Goal: Task Accomplishment & Management: Manage account settings

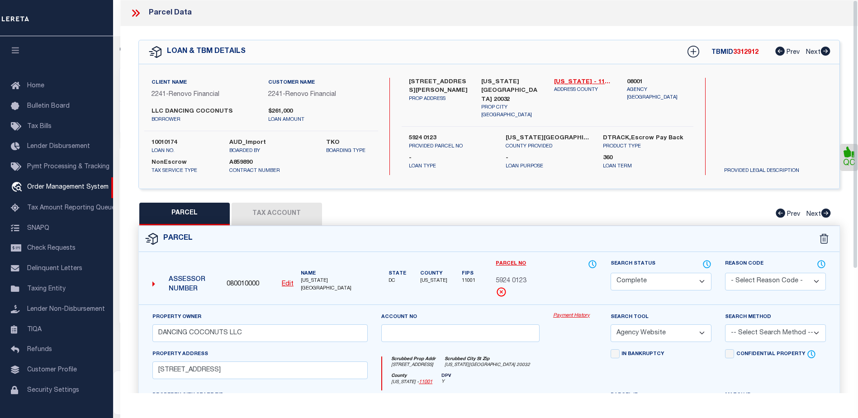
select select "200"
select select "CP"
select select "AGW"
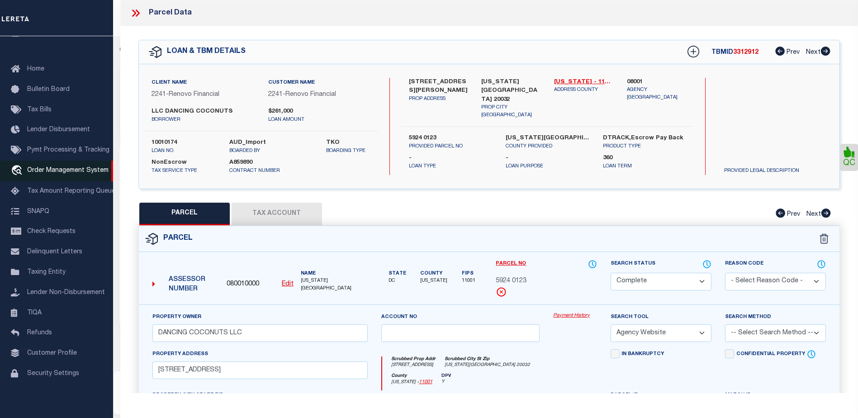
click at [55, 163] on link "travel_explore Order Management System" at bounding box center [56, 171] width 113 height 21
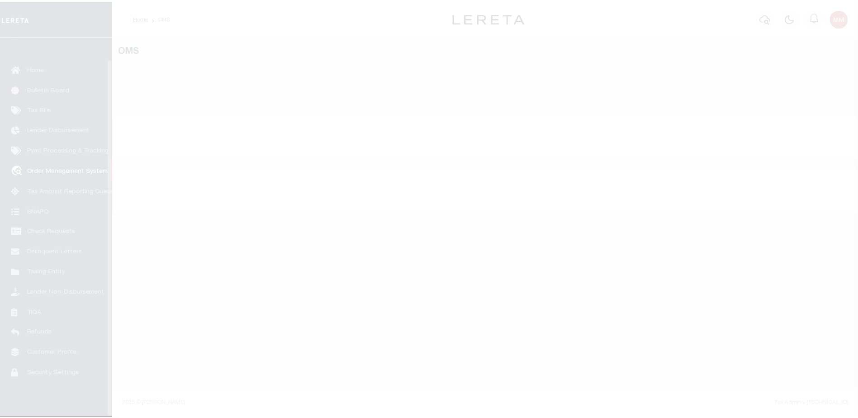
scroll to position [23, 0]
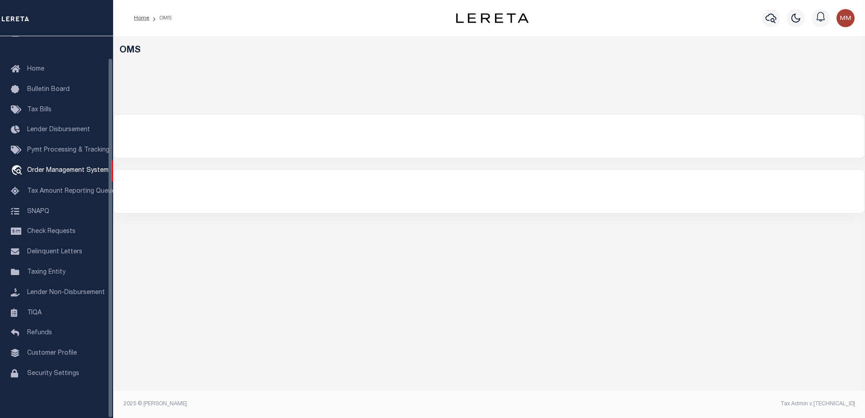
select select "200"
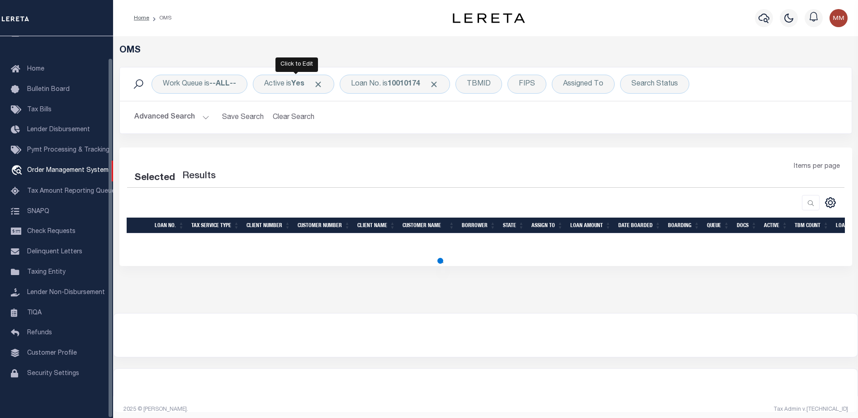
select select "200"
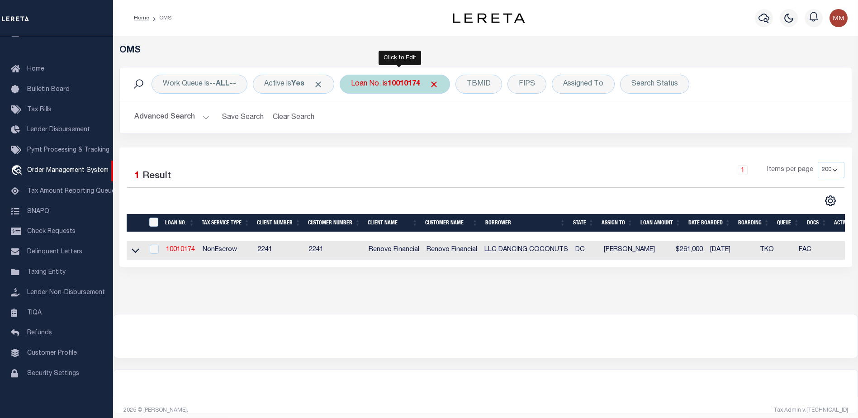
click at [411, 85] on b "10010174" at bounding box center [404, 84] width 33 height 7
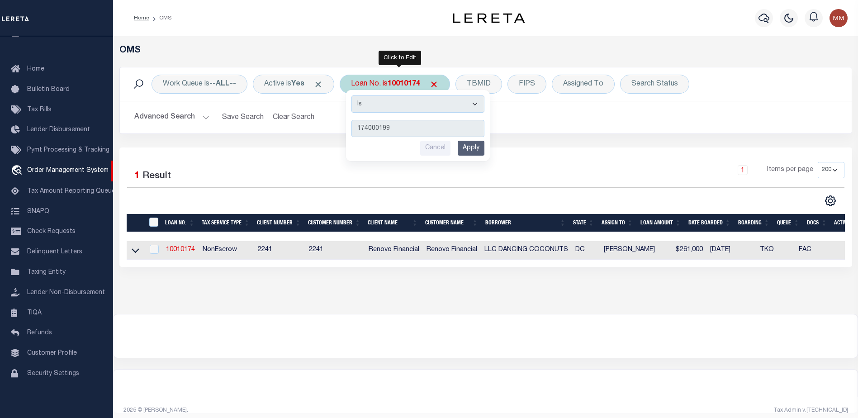
type input "1740001993"
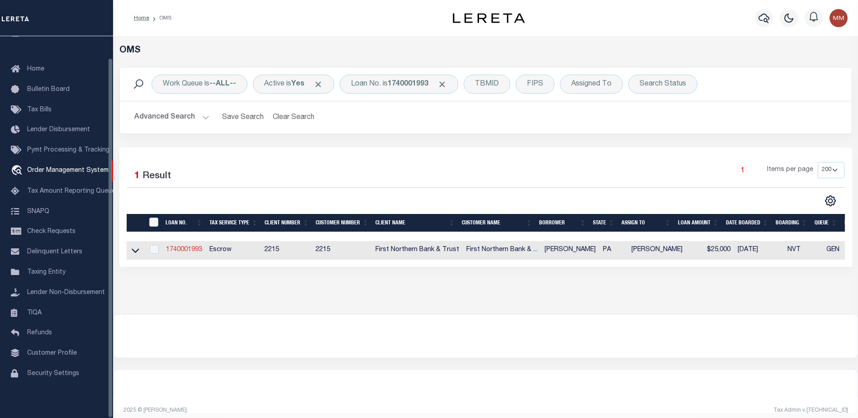
click at [167, 247] on link "1740001993" at bounding box center [184, 250] width 36 height 6
type input "1740001993"
type input "Ryan Heimbach"
select select
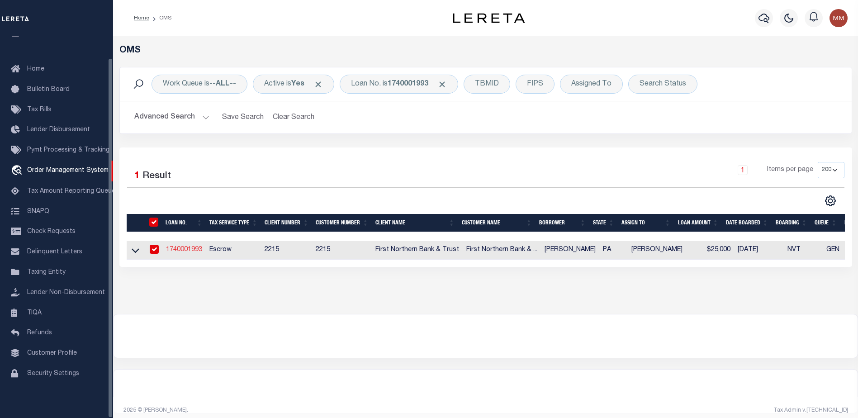
select select "Escrow"
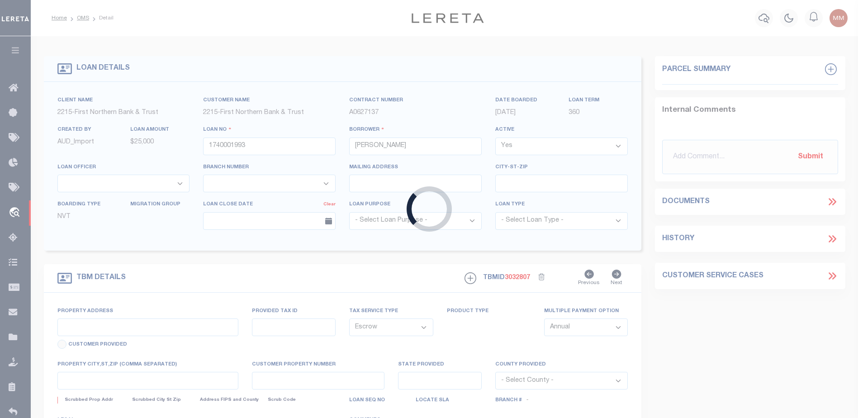
type input "[STREET_ADDRESS]"
type input "170-42A-48-Q95"
select select
type input "[PERSON_NAME] PA 18071"
type input "PA"
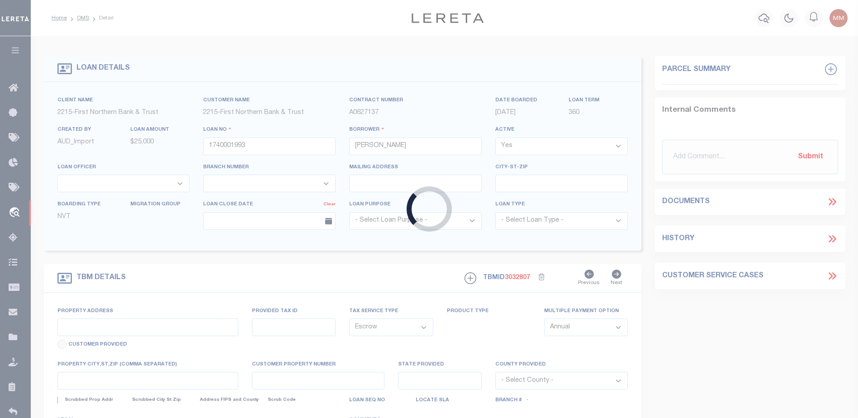
select select
type textarea "Liability subject to parcel provided"
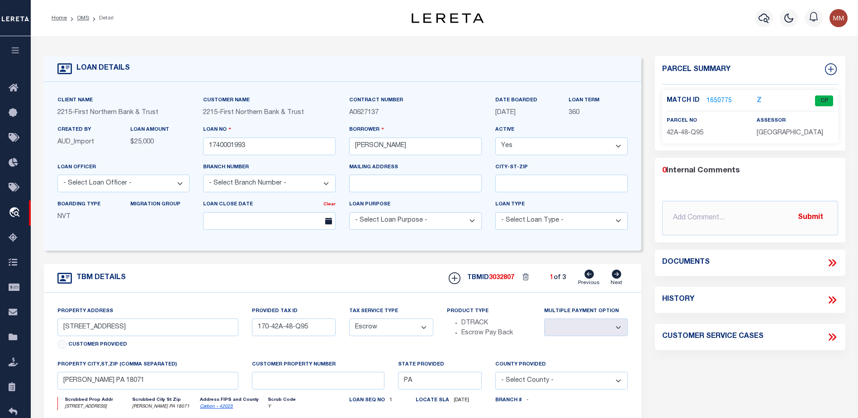
click at [619, 272] on icon at bounding box center [617, 274] width 10 height 9
type input "170-42A-48-Q107"
select select
click at [714, 101] on link "1651081" at bounding box center [719, 101] width 25 height 10
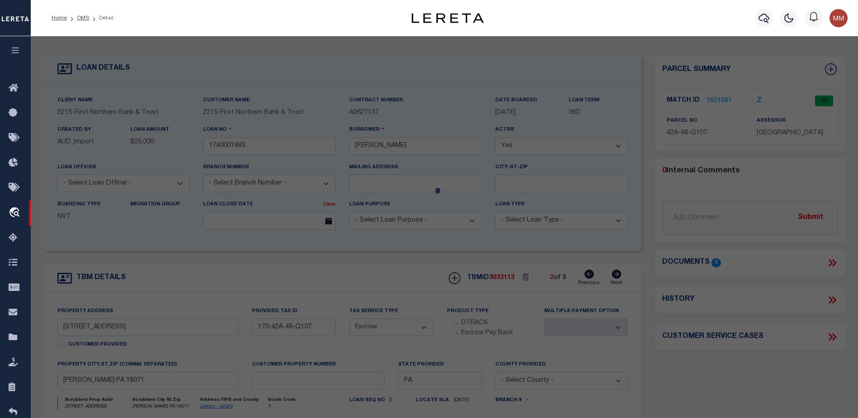
checkbox input "false"
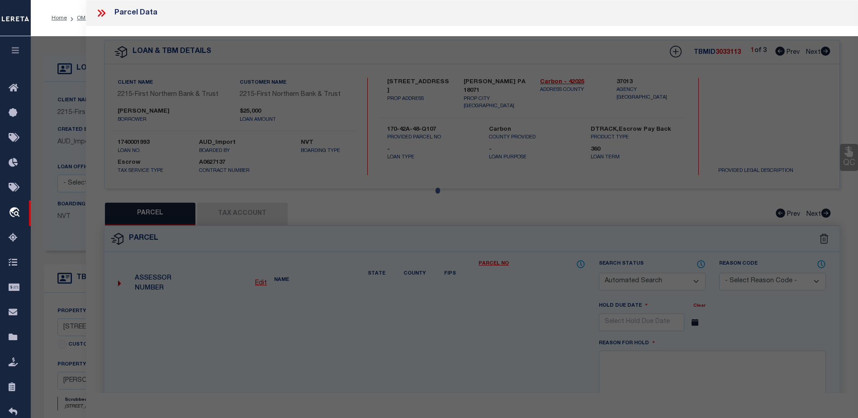
select select "CP"
type input "[PERSON_NAME] & [PERSON_NAME]"
select select
type input "[GEOGRAPHIC_DATA]"
checkbox input "false"
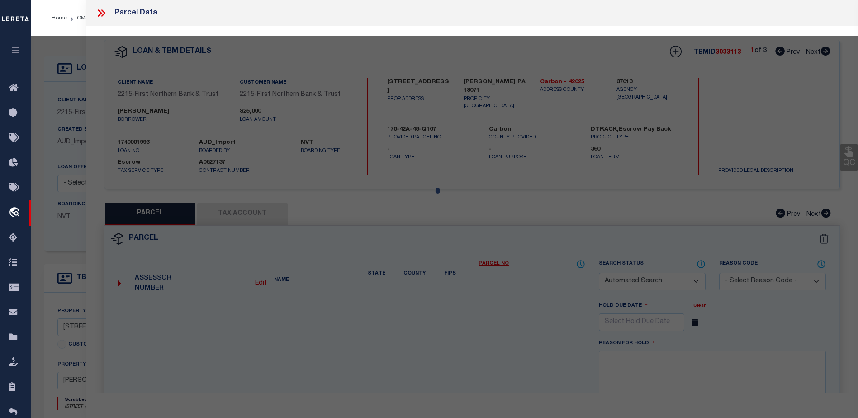
type textarea "Total Acres for this Parcel 0.11"
type textarea "Tax ID Special Project"
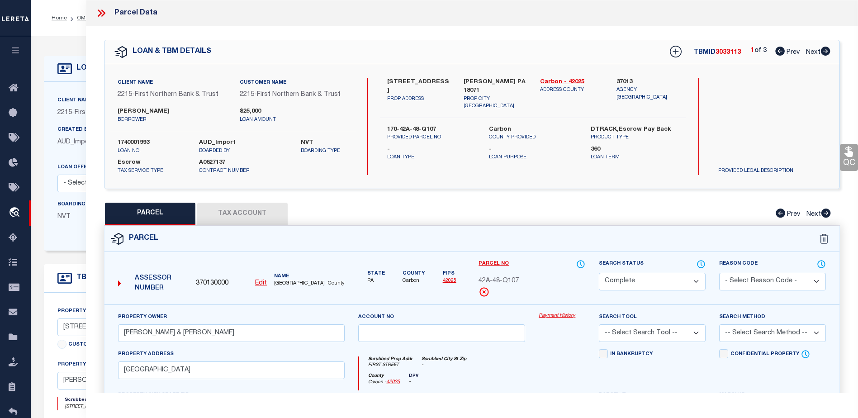
click at [157, 215] on button "PARCEL" at bounding box center [150, 214] width 90 height 23
select select "AS"
checkbox input "false"
select select "CP"
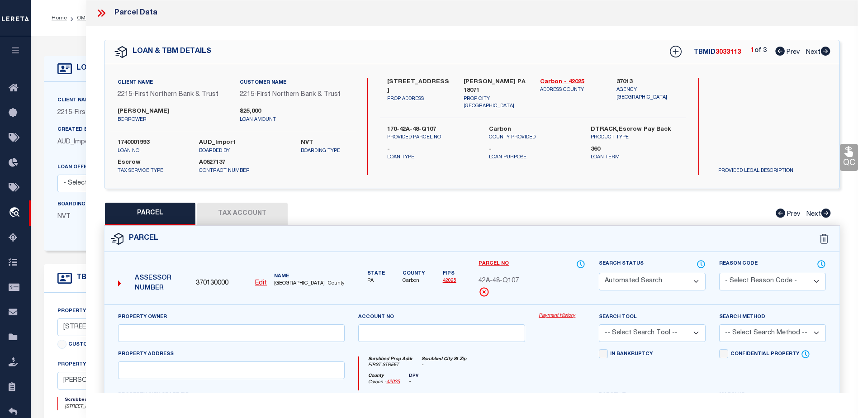
type input "Heimbach, Ryan & Valerie"
select select
type input "First Street"
checkbox input "false"
type textarea "Total Acres for this Parcel 0.11"
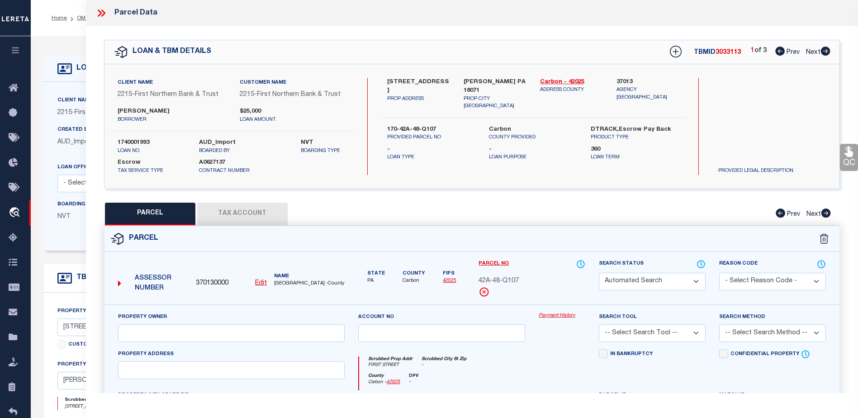
type textarea "Tax ID Special Project"
click at [823, 50] on icon at bounding box center [826, 51] width 10 height 9
select select "AS"
checkbox input "false"
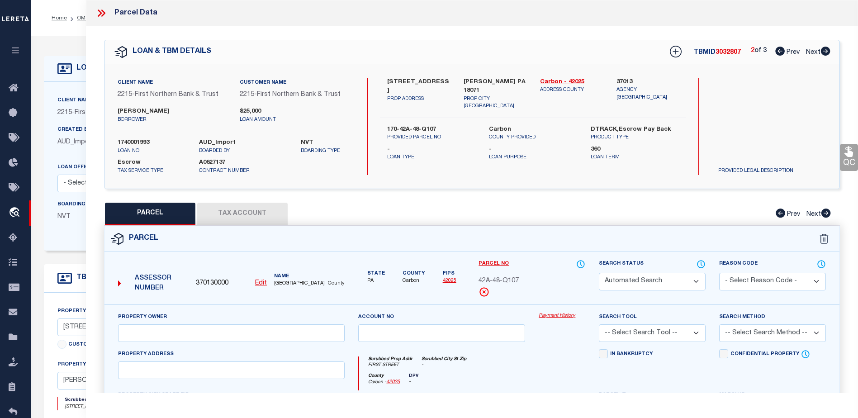
select select "CP"
type input "[PERSON_NAME] & [PERSON_NAME]"
select select
type input "120 Harvard Avenue"
checkbox input "false"
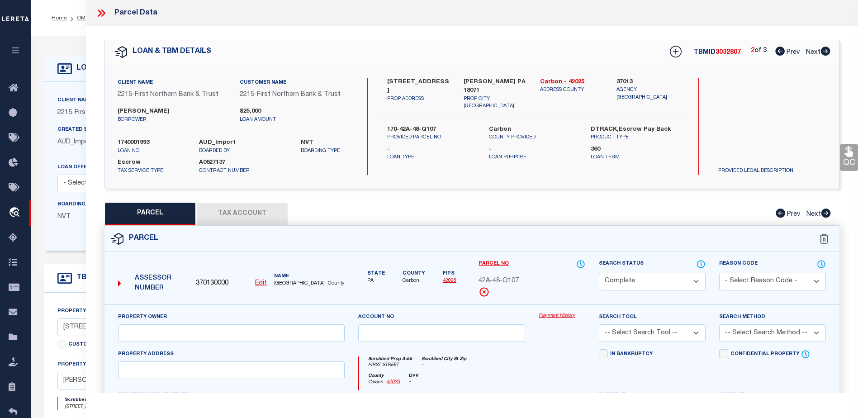
type input "[PERSON_NAME] PA 18071"
type textarea "Total Acres for this Parcel 0.735"
type textarea "Tax ID Special Project"
click at [823, 50] on icon at bounding box center [826, 51] width 10 height 9
select select "AS"
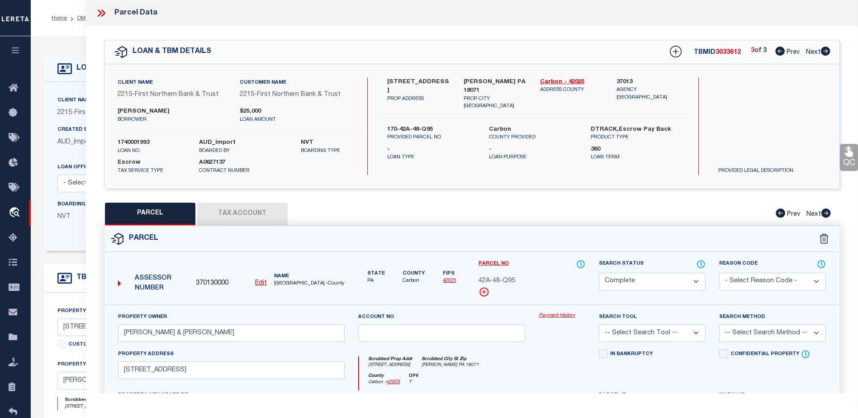
checkbox input "false"
select select "CP"
type input "Heimbach, Ryan & Valerie"
select select
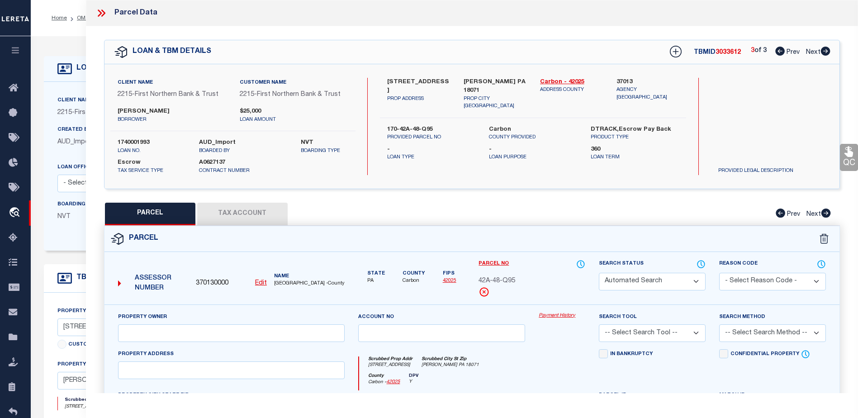
type input "Harvard Avenue"
checkbox input "false"
type input "Palmerton PA 18071"
type textarea "Total Acres for this Parcel 0.12"
type textarea "Tax ID Special Project"
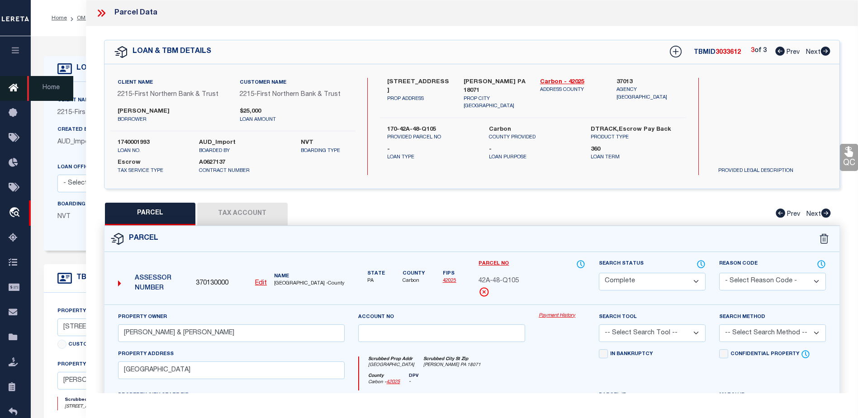
click at [8, 89] on link "Home" at bounding box center [15, 88] width 31 height 25
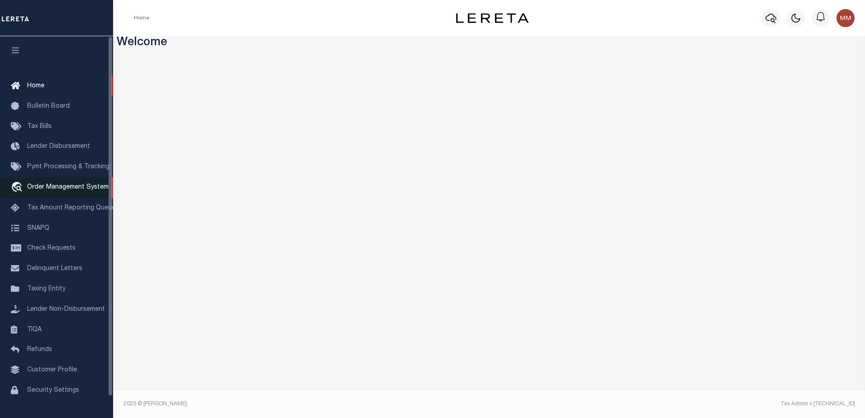
click at [47, 189] on span "Order Management System" at bounding box center [67, 187] width 81 height 6
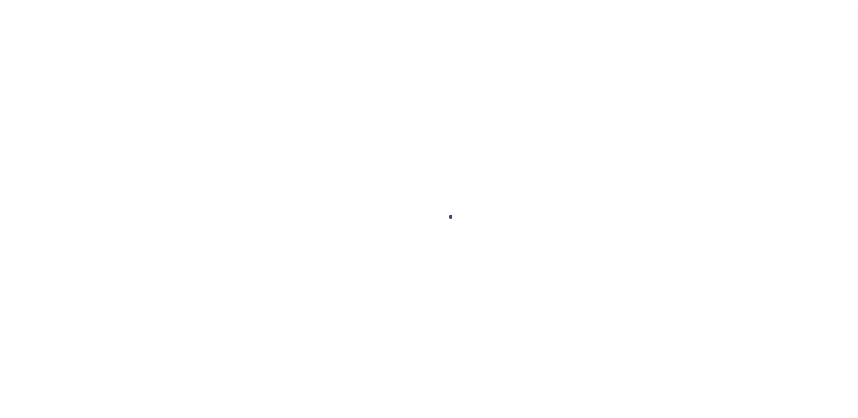
scroll to position [23, 0]
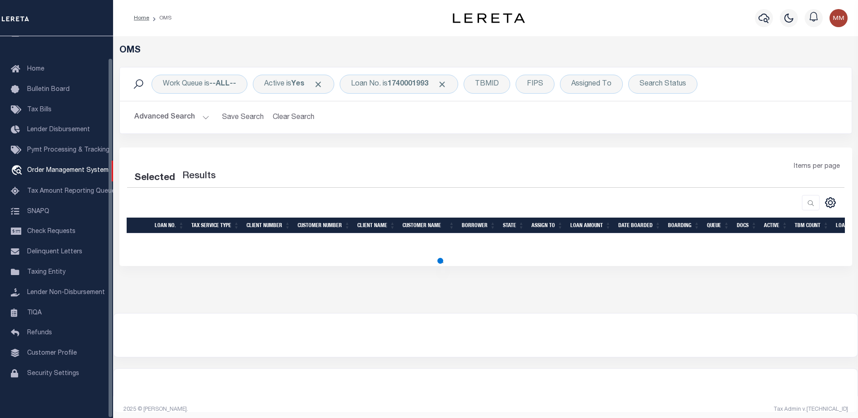
select select "200"
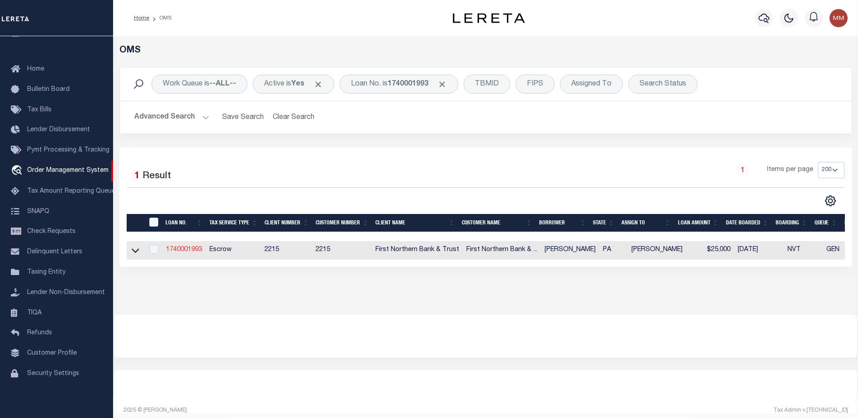
click at [181, 252] on link "1740001993" at bounding box center [184, 250] width 36 height 6
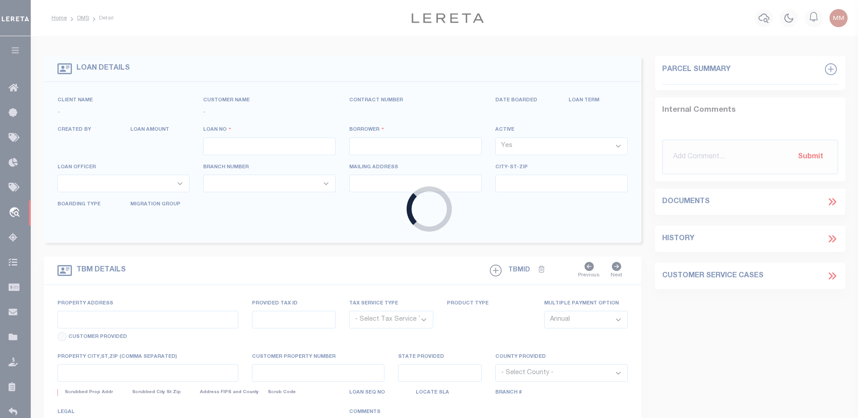
type input "1740001993"
type input "[PERSON_NAME]"
select select
select select "Escrow"
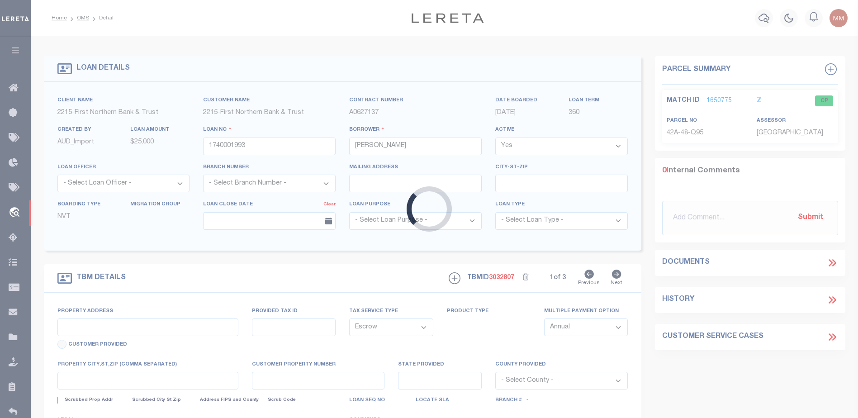
type input "[STREET_ADDRESS]"
type input "170-42A-48-Q95"
select select
type input "[PERSON_NAME] PA 18071"
type input "PA"
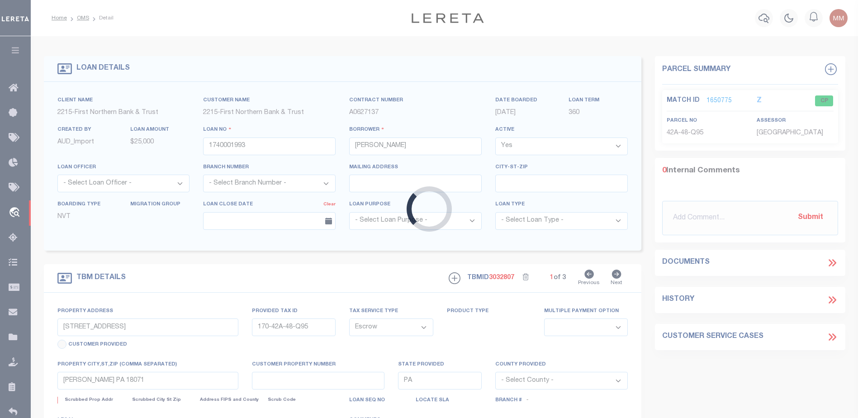
select select
type textarea "Liability subject to parcel provided"
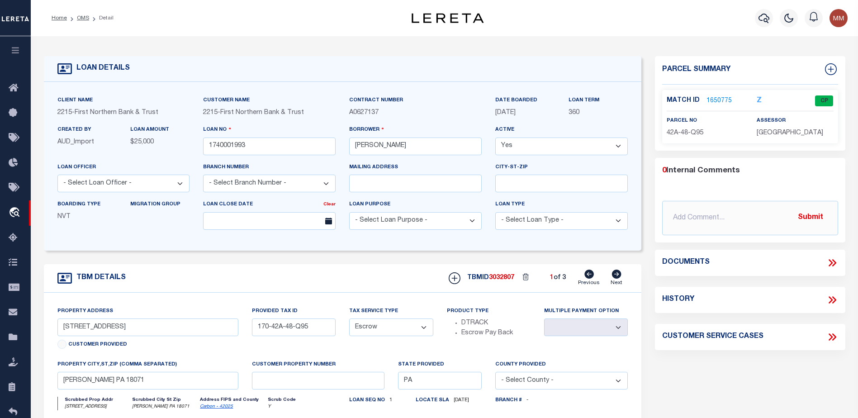
click at [727, 96] on link "1650775" at bounding box center [719, 101] width 25 height 10
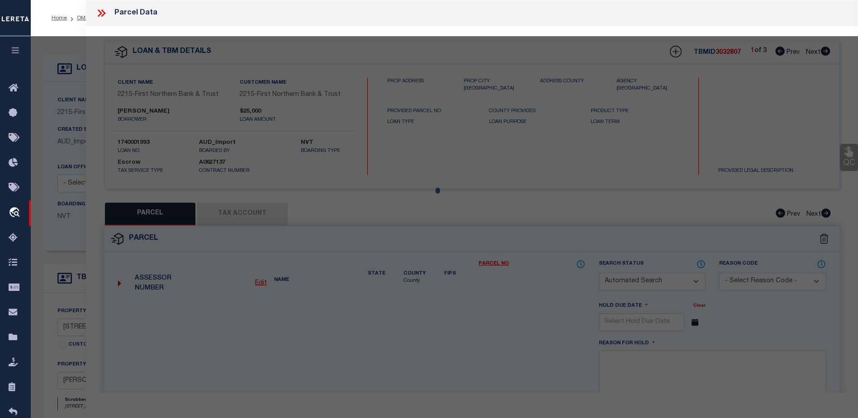
checkbox input "false"
select select "CP"
type input "Heimbach, Ryan & Valerie"
select select
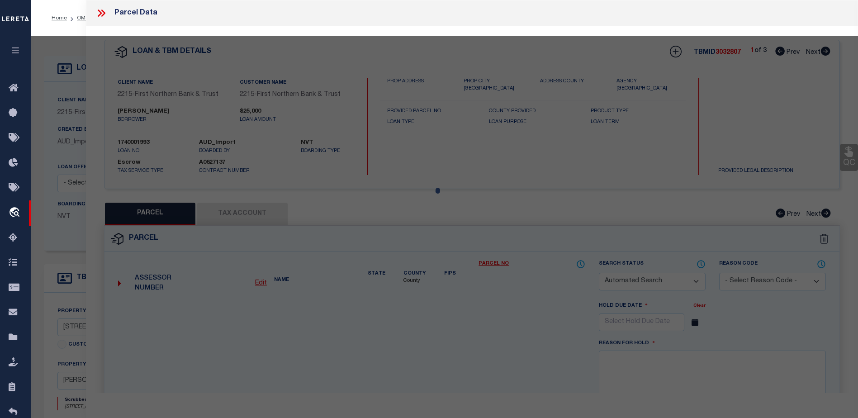
type input "120 Harvard Avenue"
checkbox input "false"
type input "Palmerton PA 18071"
type textarea "Total Acres for this Parcel 0.735"
type textarea "Tax ID Special Project"
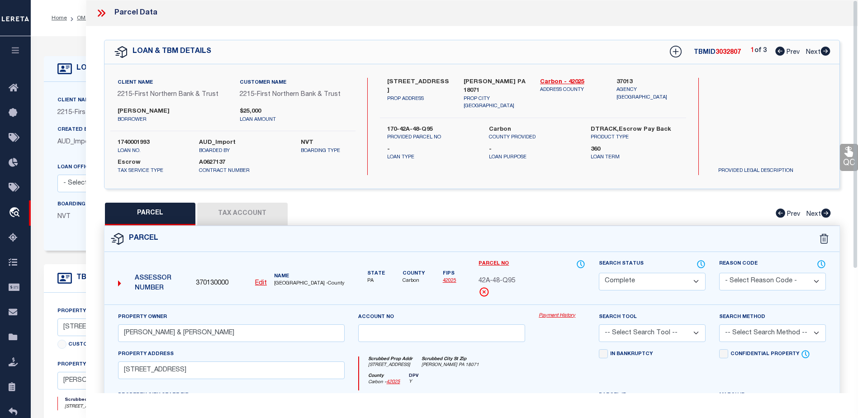
click at [568, 314] on link "Payment History" at bounding box center [562, 316] width 47 height 8
click at [828, 51] on icon at bounding box center [826, 51] width 10 height 9
select select "AS"
checkbox input "false"
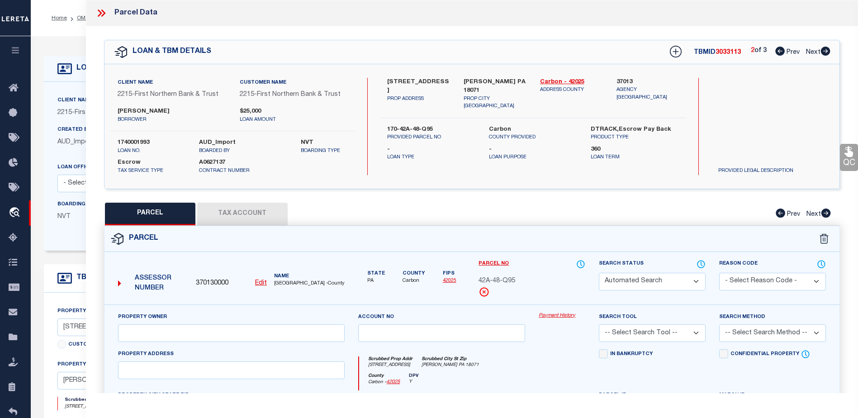
select select "CP"
type input "Heimbach, Ryan & Valerie"
select select
type input "First Street"
checkbox input "false"
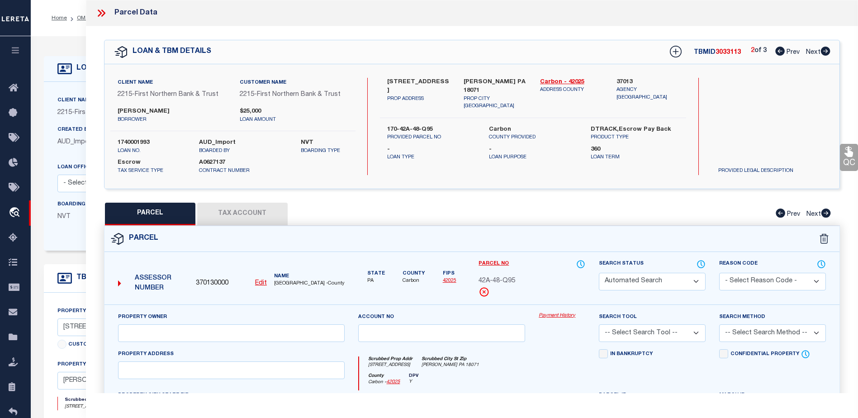
type textarea "Total Acres for this Parcel 0.11"
type textarea "Tax ID Special Project"
click at [568, 315] on link "Payment History" at bounding box center [562, 316] width 47 height 8
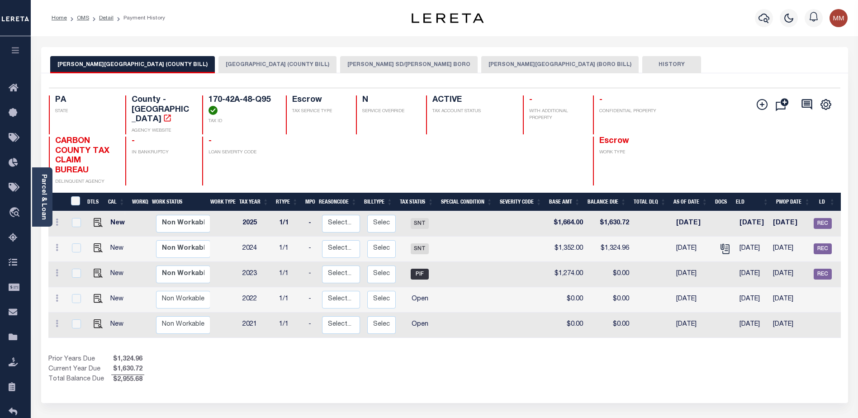
click at [358, 62] on button "PALMERTON SD/PALMERTON BORO" at bounding box center [409, 64] width 138 height 17
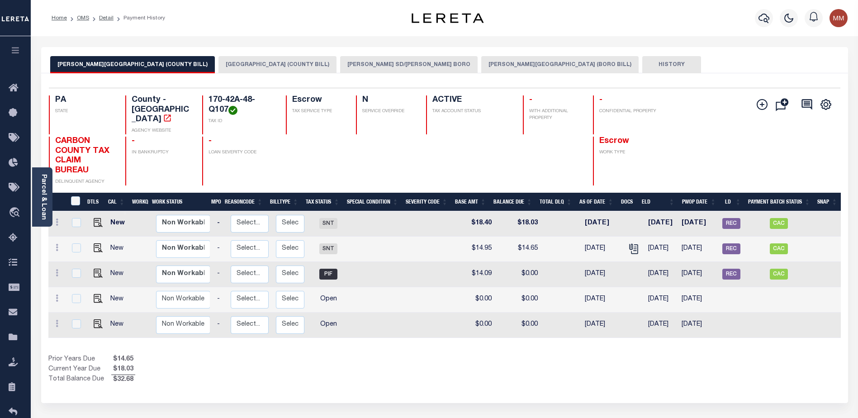
click at [340, 67] on button "[PERSON_NAME] SD/[PERSON_NAME] BORO" at bounding box center [409, 64] width 138 height 17
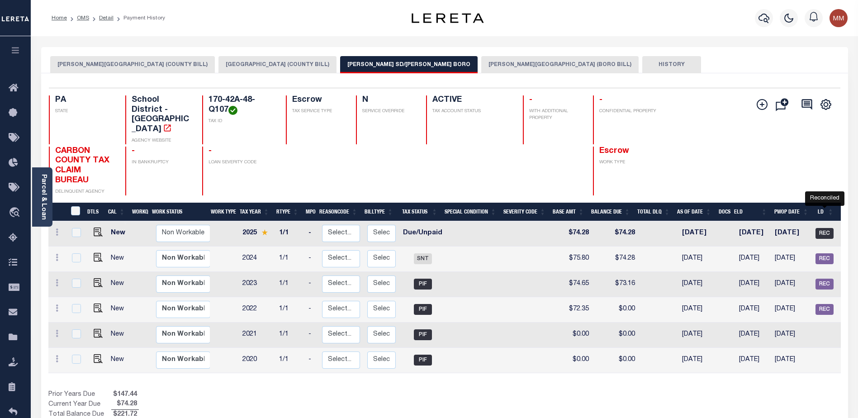
click at [819, 228] on span "REC" at bounding box center [825, 233] width 18 height 11
checkbox input "true"
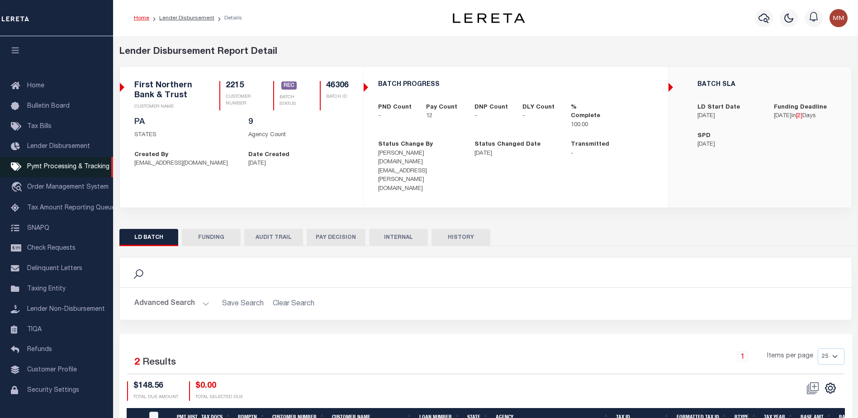
click at [27, 167] on span "Pymt Processing & Tracking" at bounding box center [68, 167] width 82 height 6
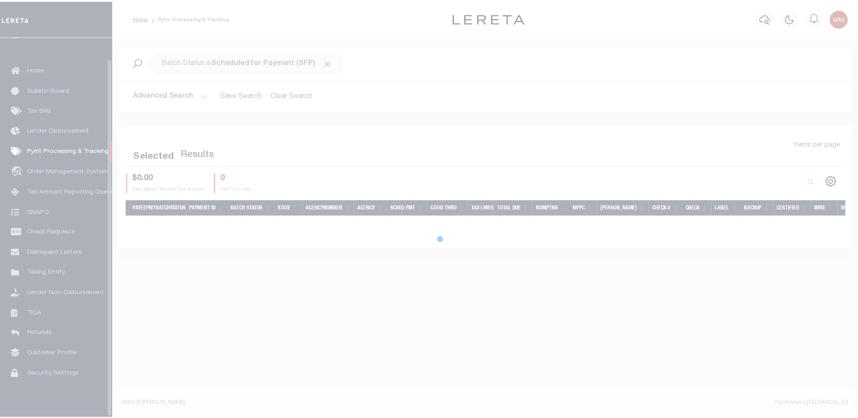
scroll to position [23, 0]
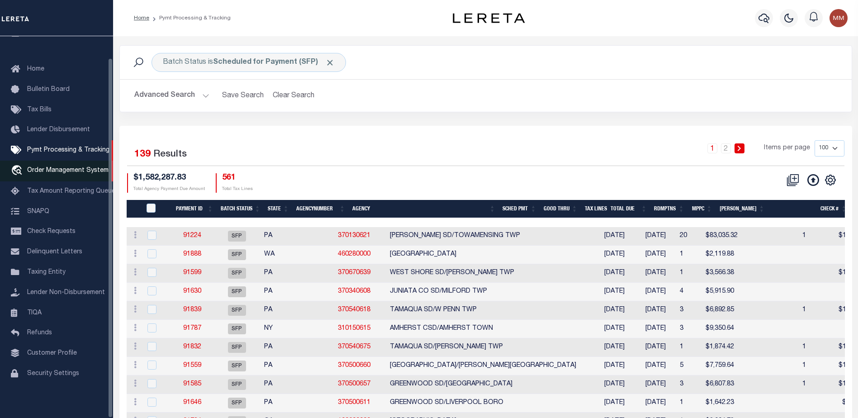
click at [53, 167] on span "Order Management System" at bounding box center [67, 170] width 81 height 6
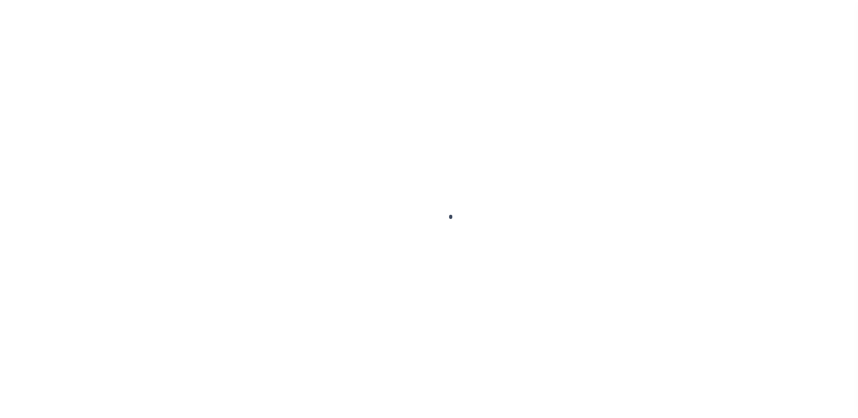
scroll to position [23, 0]
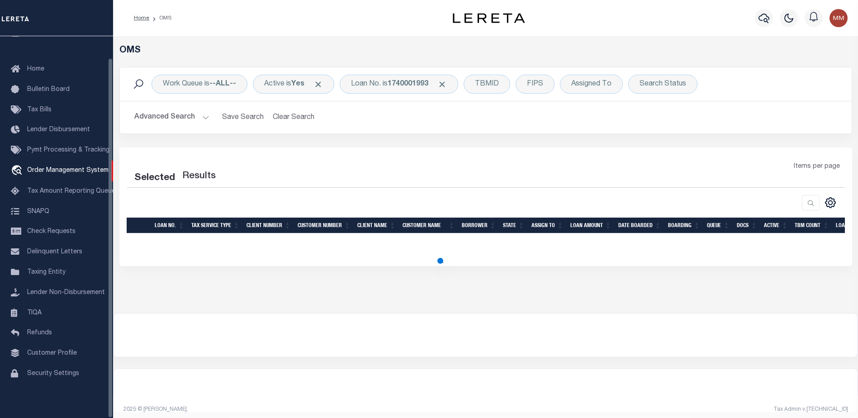
select select "200"
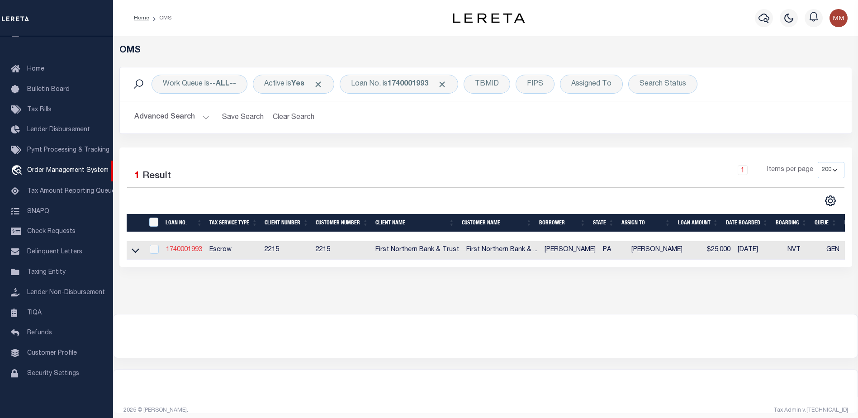
click at [186, 248] on link "1740001993" at bounding box center [184, 250] width 36 height 6
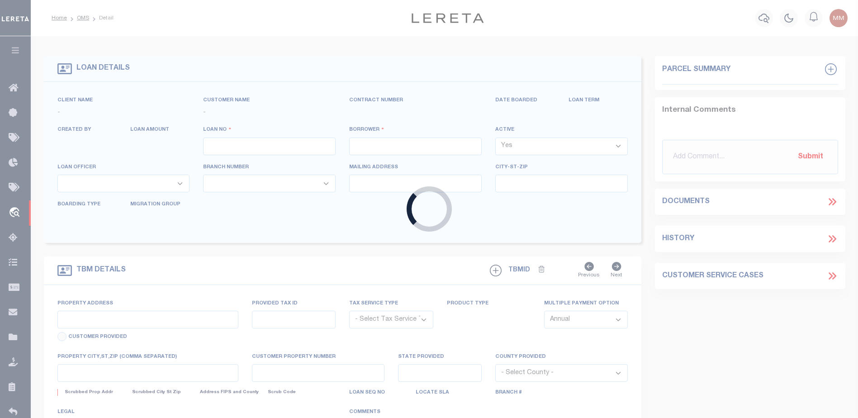
type input "1740001993"
type input "[PERSON_NAME]"
select select
select select "Escrow"
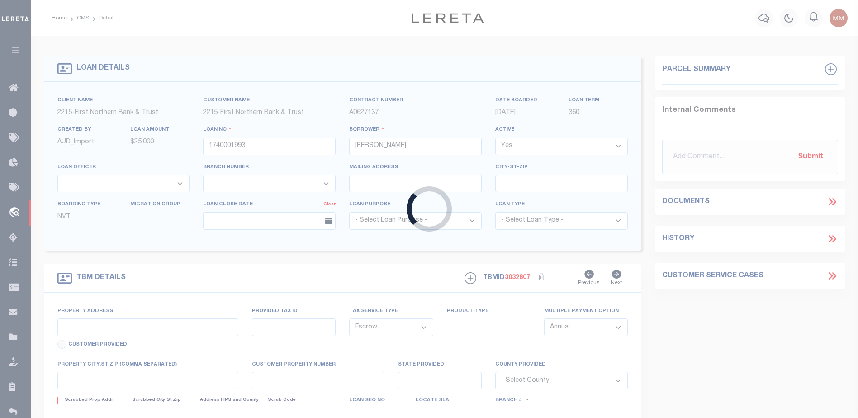
type input "[STREET_ADDRESS]"
type input "170-42A-48-Q95"
select select
type input "[PERSON_NAME] PA 18071"
type input "PA"
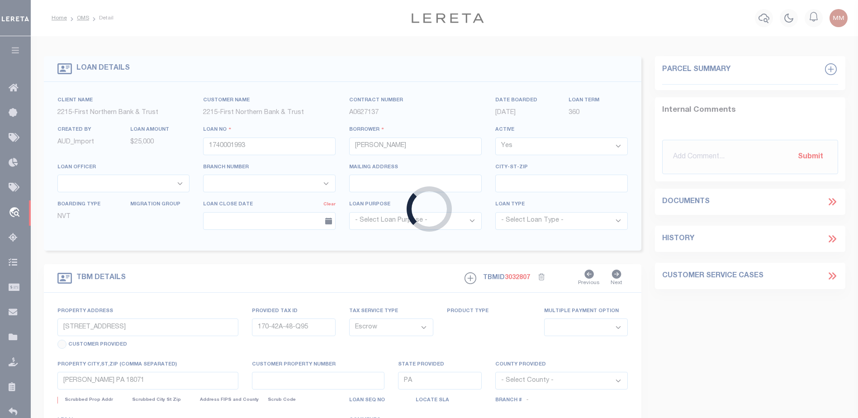
select select
type textarea "Liability subject to parcel provided"
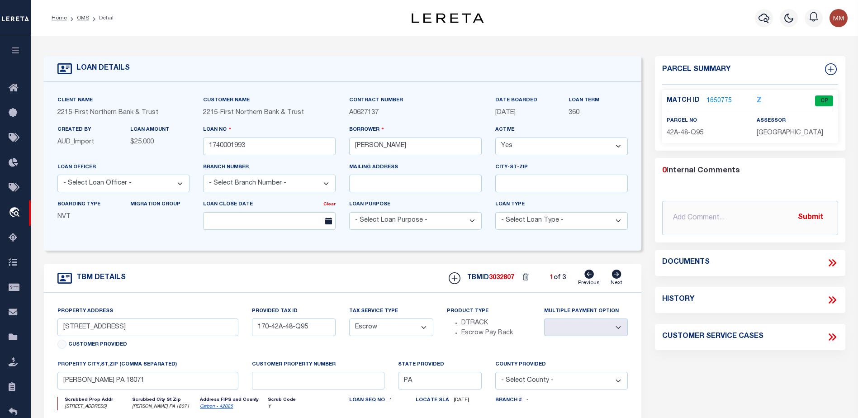
click at [617, 275] on icon at bounding box center [617, 274] width 10 height 9
type input "170-42A-48-Q107"
select select
click at [714, 98] on link "1651081" at bounding box center [719, 101] width 25 height 10
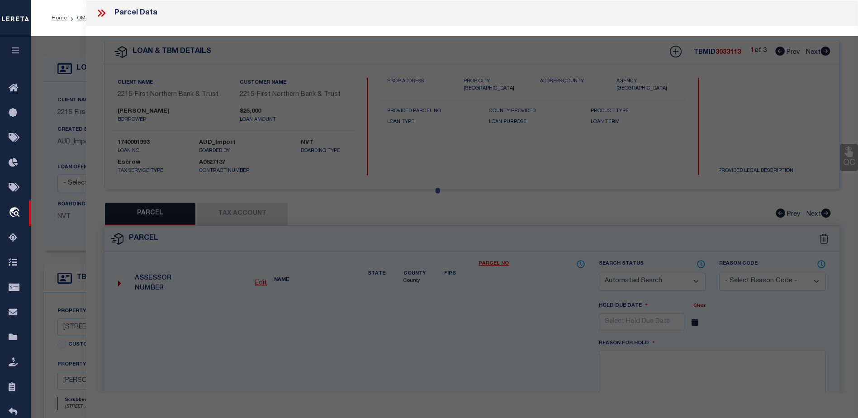
checkbox input "false"
select select "CP"
type input "[PERSON_NAME] & [PERSON_NAME]"
select select
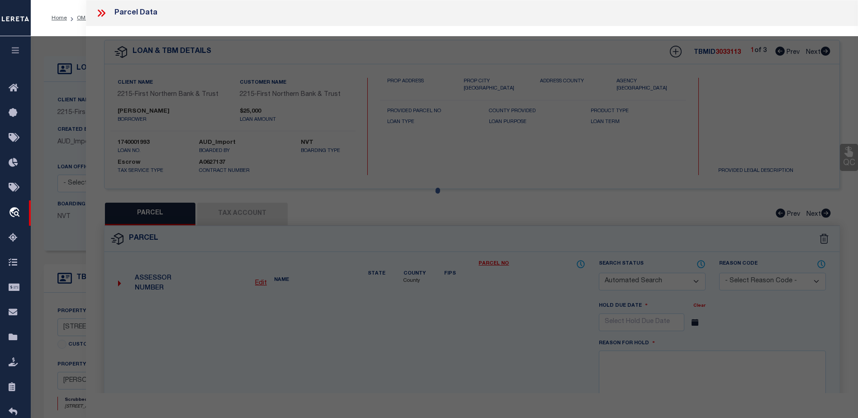
type input "[GEOGRAPHIC_DATA]"
checkbox input "false"
type textarea "Total Acres for this Parcel 0.11"
type textarea "Tax ID Special Project"
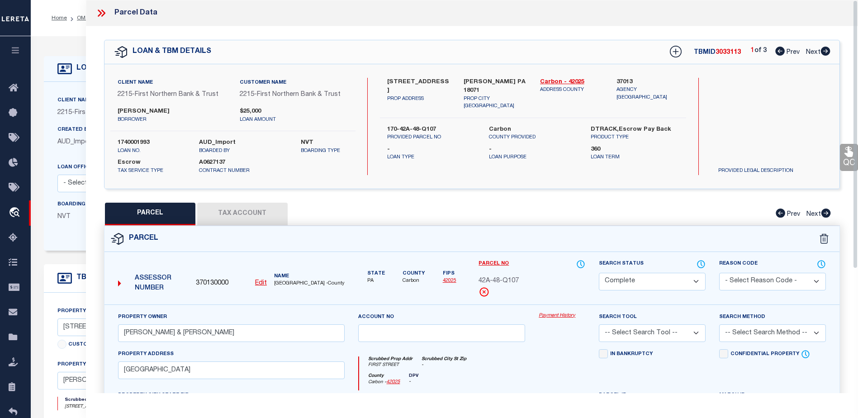
click at [560, 316] on link "Payment History" at bounding box center [562, 316] width 47 height 8
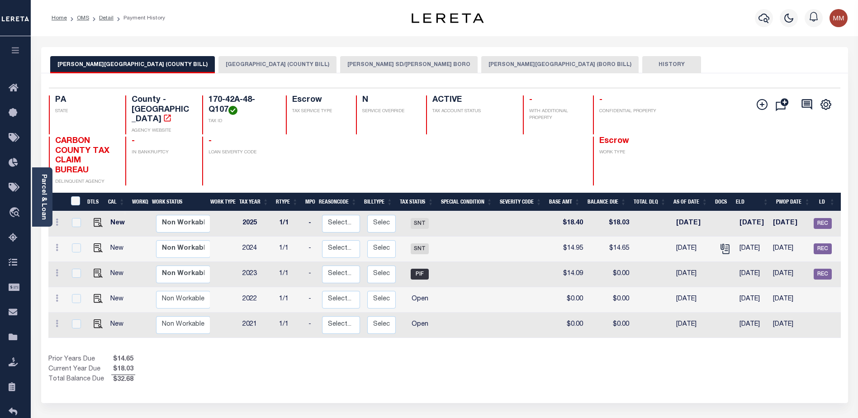
click at [340, 61] on button "[PERSON_NAME] SD/[PERSON_NAME] BORO" at bounding box center [409, 64] width 138 height 17
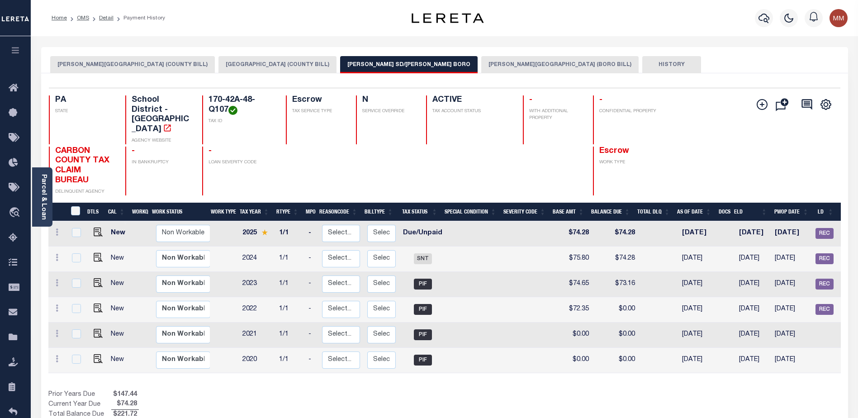
drag, startPoint x: 576, startPoint y: 361, endPoint x: 640, endPoint y: 357, distance: 63.9
click at [640, 357] on div "DTLS CAL WorkQ Work Status Work Type Tax Year RType MPO ReasonCode BillType Tax…" at bounding box center [444, 297] width 793 height 152
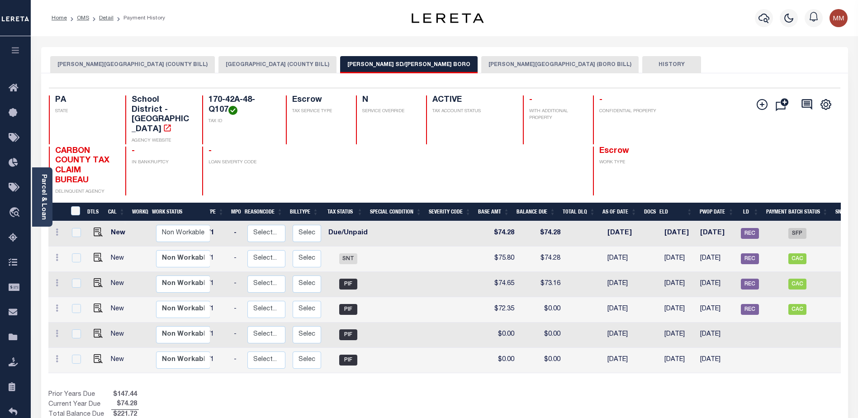
scroll to position [0, 93]
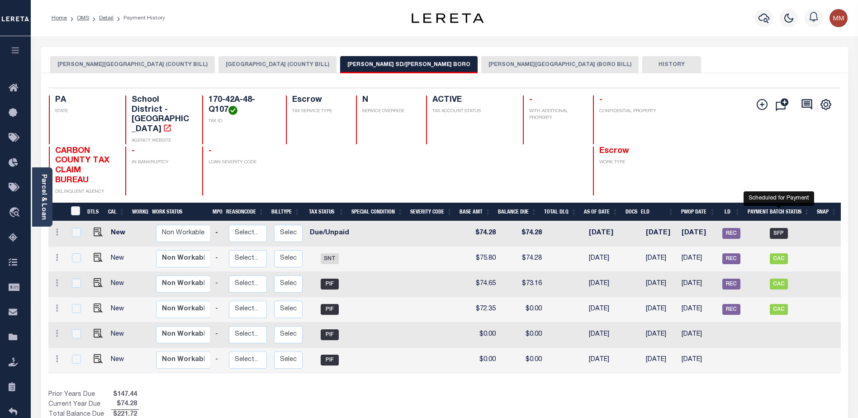
click at [779, 228] on span "SFP" at bounding box center [779, 233] width 18 height 11
checkbox input "true"
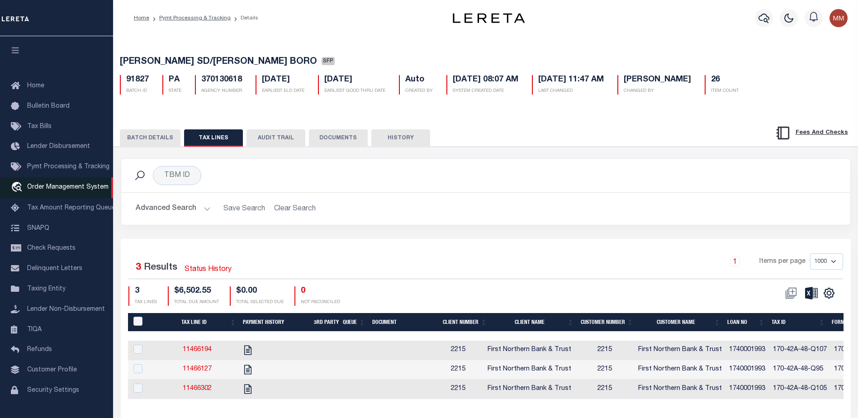
click at [57, 186] on span "Order Management System" at bounding box center [67, 187] width 81 height 6
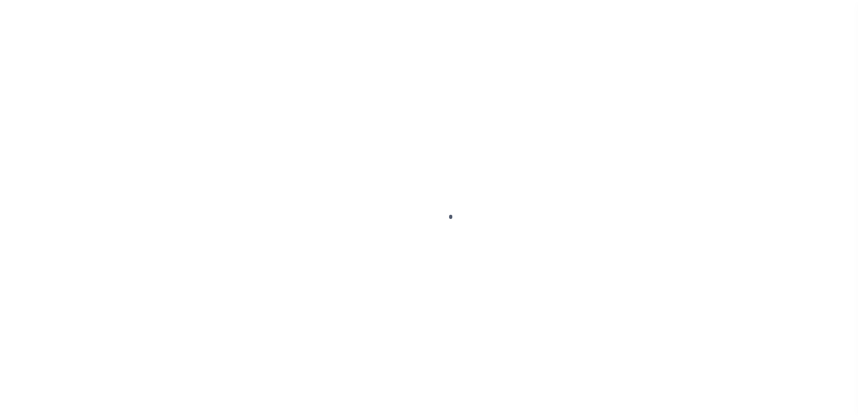
scroll to position [23, 0]
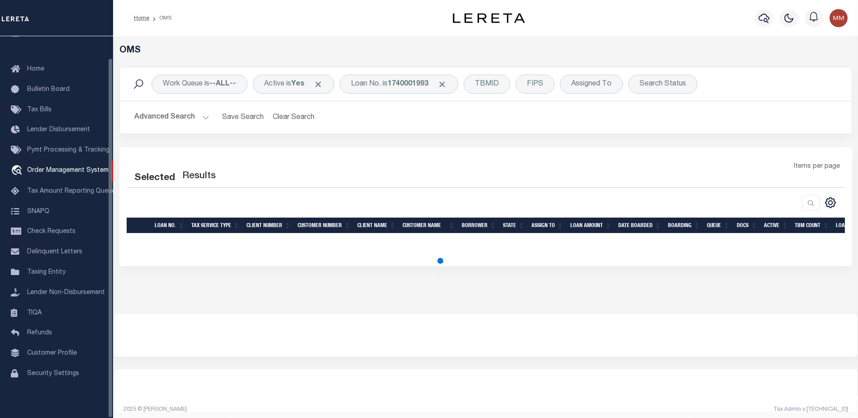
select select "200"
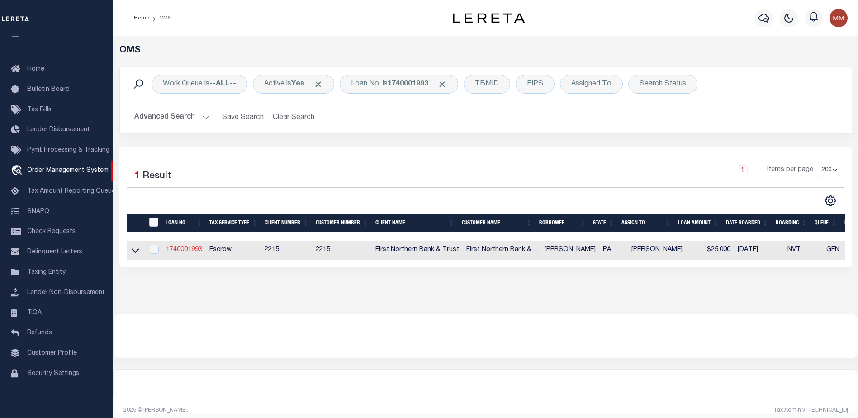
click at [201, 251] on link "1740001993" at bounding box center [184, 250] width 36 height 6
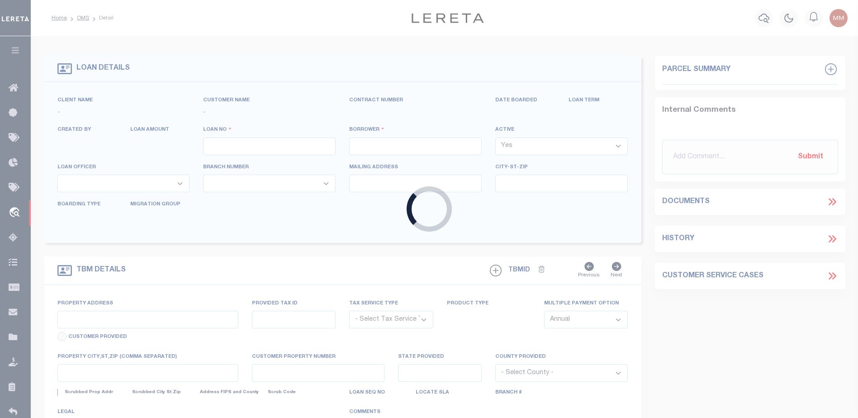
type input "1740001993"
type input "[PERSON_NAME]"
select select
select select "Escrow"
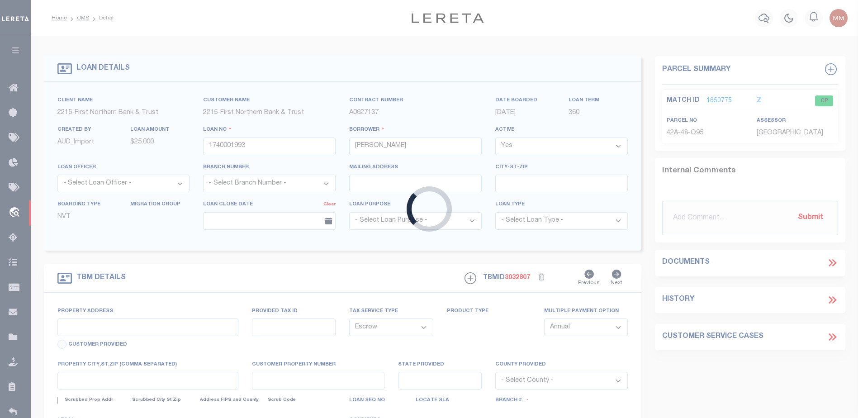
type input "[STREET_ADDRESS]"
type input "170-42A-48-Q95"
select select
type input "[PERSON_NAME] PA 18071"
type input "PA"
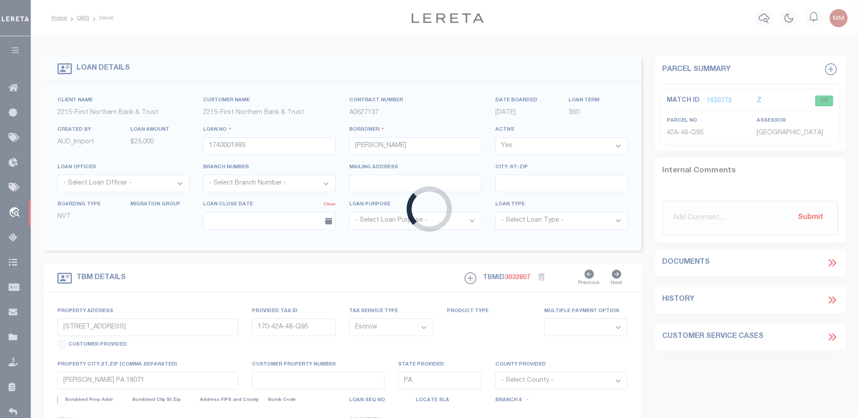
select select
type textarea "Liability subject to parcel provided"
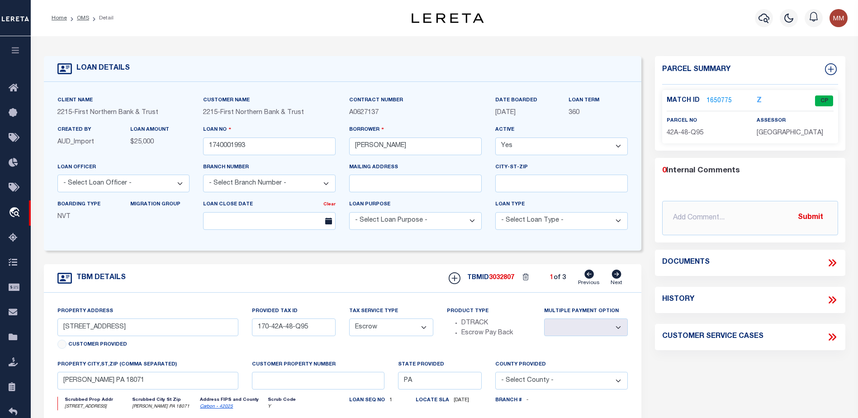
click at [614, 277] on icon at bounding box center [617, 274] width 10 height 9
type input "170-42A-48-Q107"
select select
click at [616, 274] on icon at bounding box center [617, 274] width 10 height 9
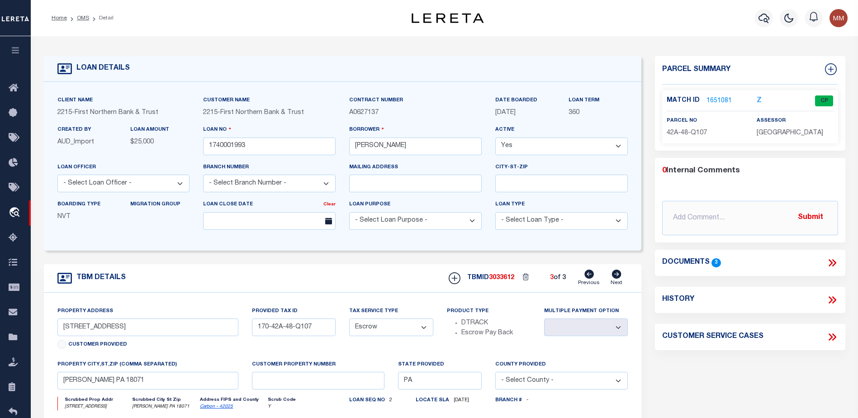
type input "170-42A-48-Q105"
select select
click at [720, 100] on link "1651580" at bounding box center [719, 101] width 25 height 10
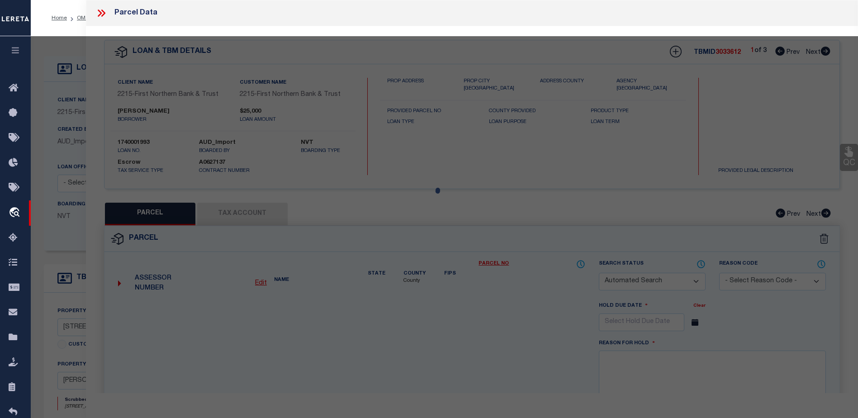
checkbox input "false"
select select "CP"
type input "Heimbach, Ryan & Valerie"
select select
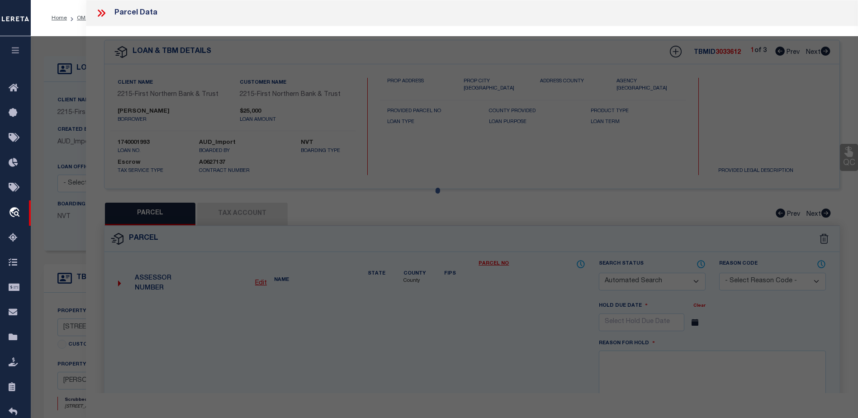
type input "Harvard Avenue"
checkbox input "false"
type input "[PERSON_NAME] PA 18071"
type textarea "Total Acres for this Parcel 0.12"
type textarea "Tax ID Special Project"
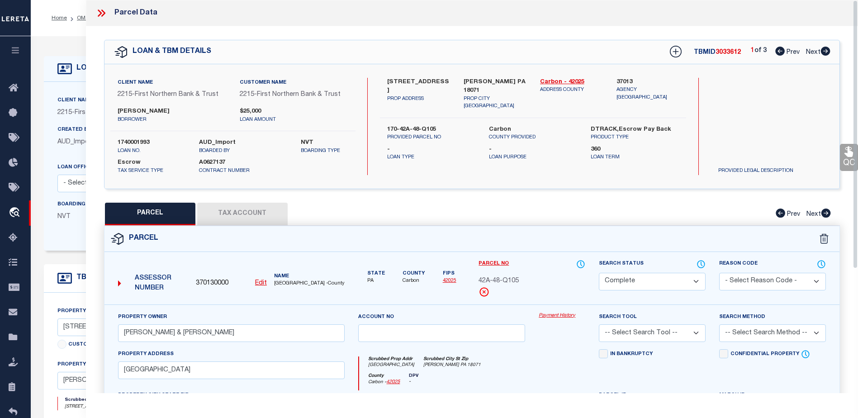
click at [551, 315] on link "Payment History" at bounding box center [562, 316] width 47 height 8
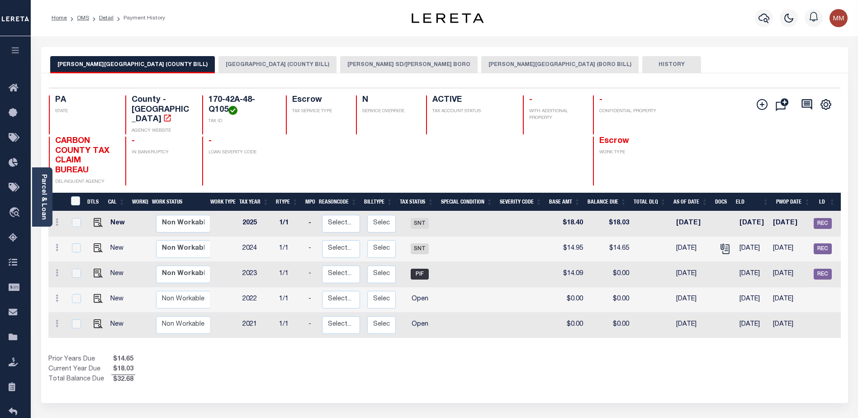
click at [340, 66] on button "[PERSON_NAME] SD/[PERSON_NAME] BORO" at bounding box center [409, 64] width 138 height 17
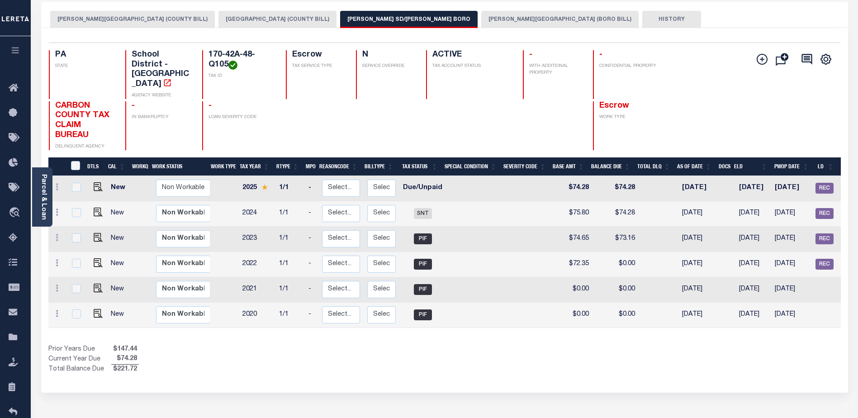
scroll to position [0, 93]
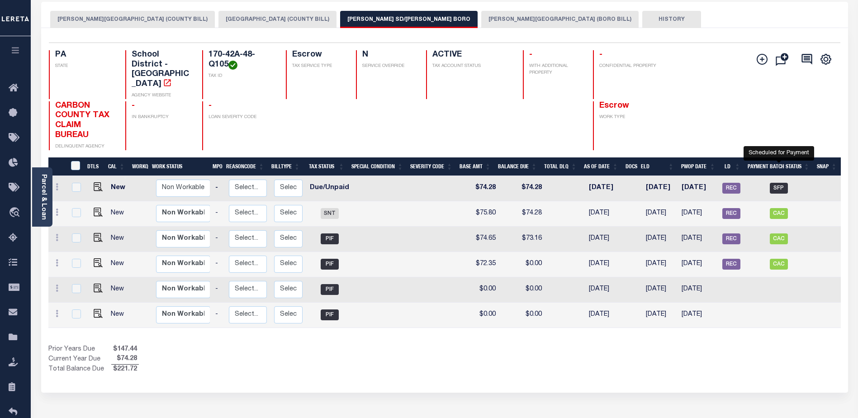
click at [776, 183] on span "SFP" at bounding box center [779, 188] width 18 height 11
checkbox input "true"
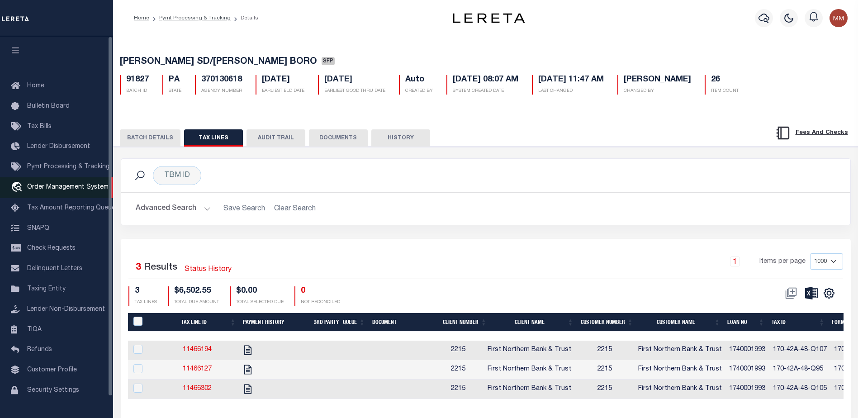
click at [59, 187] on span "Order Management System" at bounding box center [67, 187] width 81 height 6
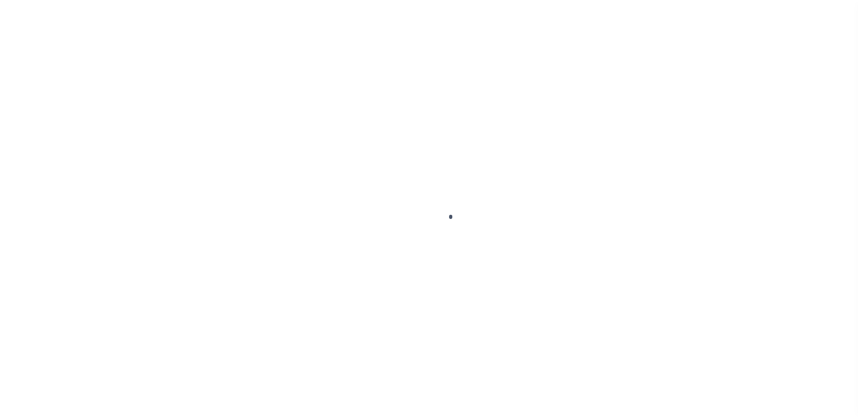
scroll to position [23, 0]
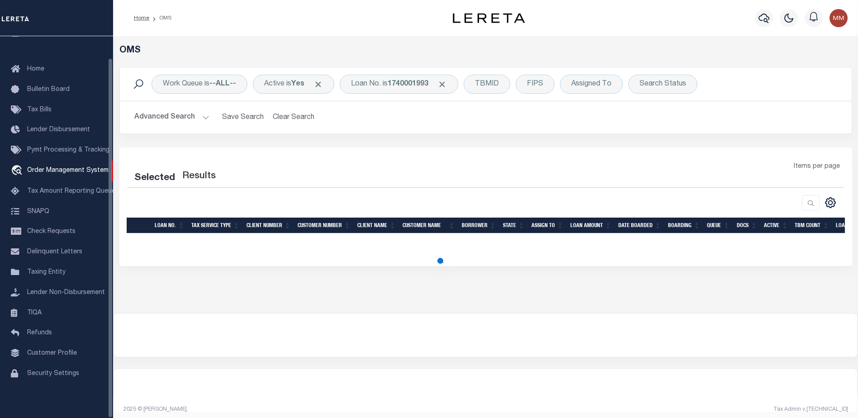
select select "200"
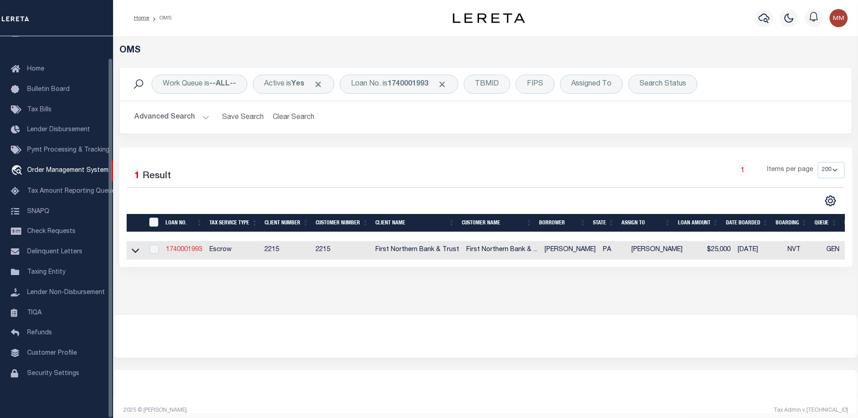
click at [175, 248] on link "1740001993" at bounding box center [184, 250] width 36 height 6
type input "1740001993"
type input "[PERSON_NAME]"
select select
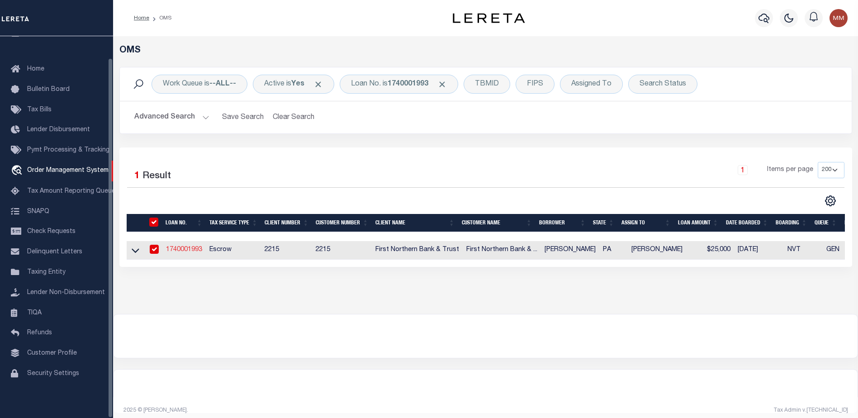
select select "Escrow"
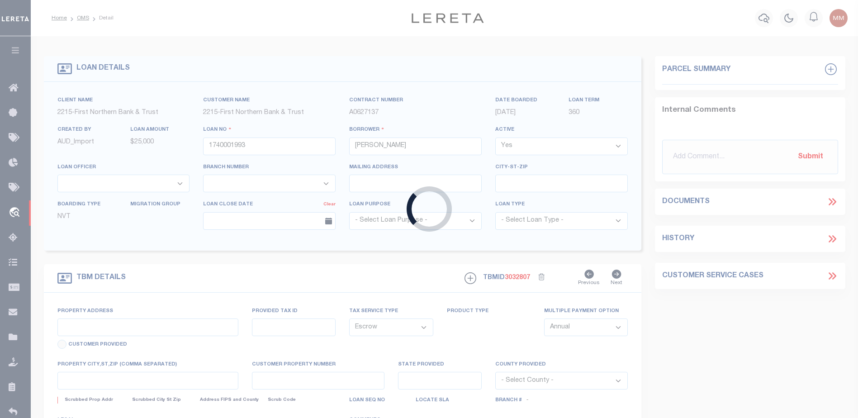
type input "120 Harvard Ave"
type input "170-42A-48-Q95"
select select
type input "[PERSON_NAME] PA 18071"
type input "PA"
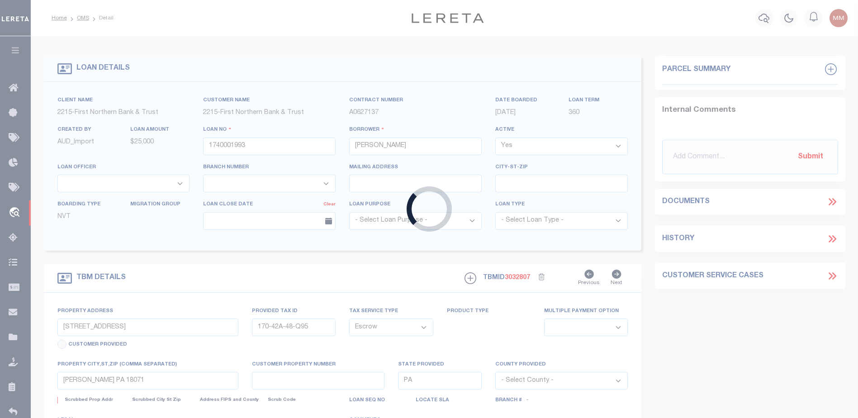
select select
type textarea "Liability subject to parcel provided"
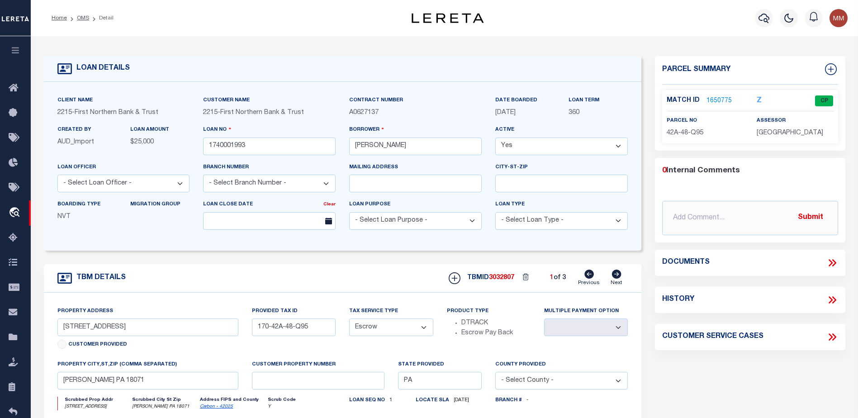
click at [615, 279] on icon at bounding box center [617, 274] width 10 height 9
type input "170-42A-48-Q107"
select select
click at [615, 277] on icon at bounding box center [617, 274] width 10 height 9
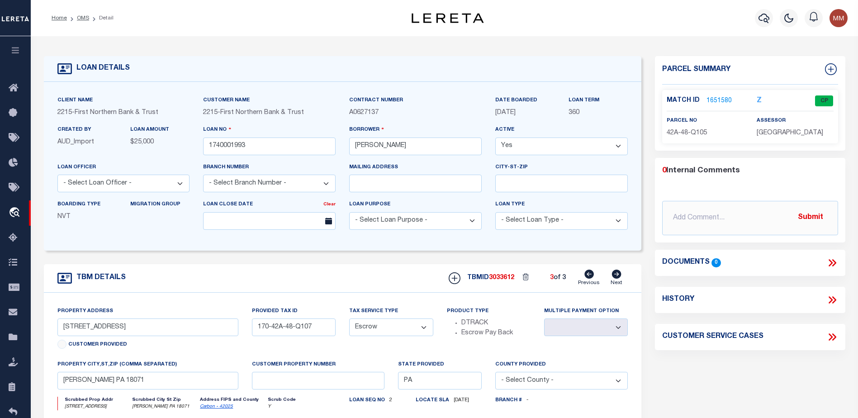
type input "170-42A-48-Q105"
select select
click at [590, 274] on icon at bounding box center [590, 274] width 10 height 9
type input "170-42A-48-Q107"
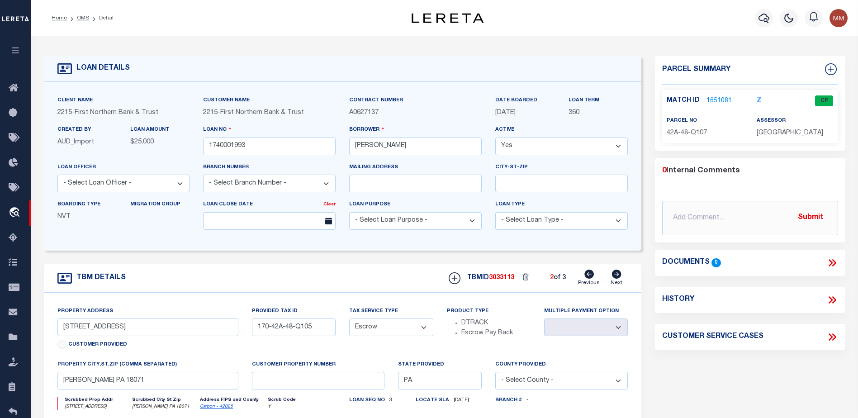
select select
click at [712, 98] on link "1651081" at bounding box center [719, 101] width 25 height 10
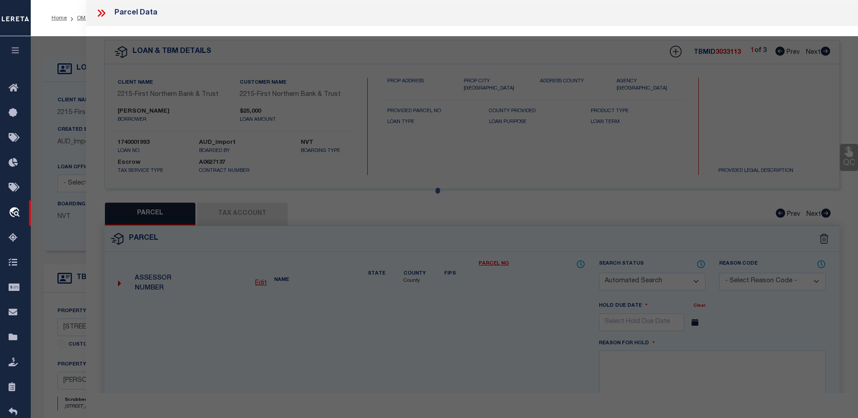
checkbox input "false"
select select "CP"
type input "Heimbach, Ryan & Valerie"
select select
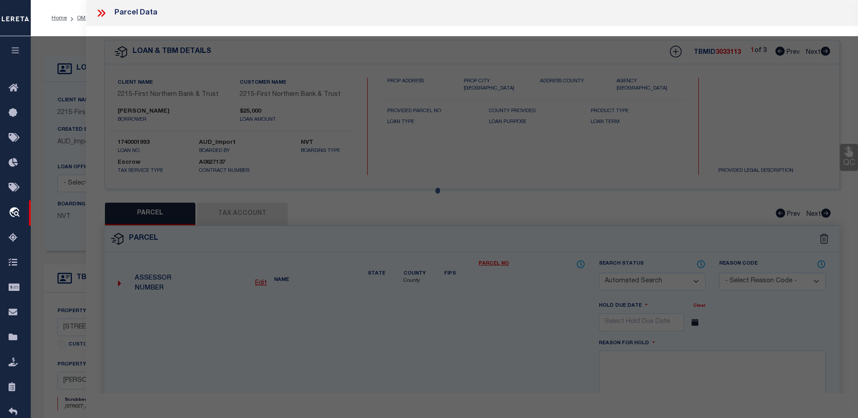
type input "First Street"
checkbox input "false"
type textarea "Total Acres for this Parcel 0.11"
type textarea "Tax ID Special Project"
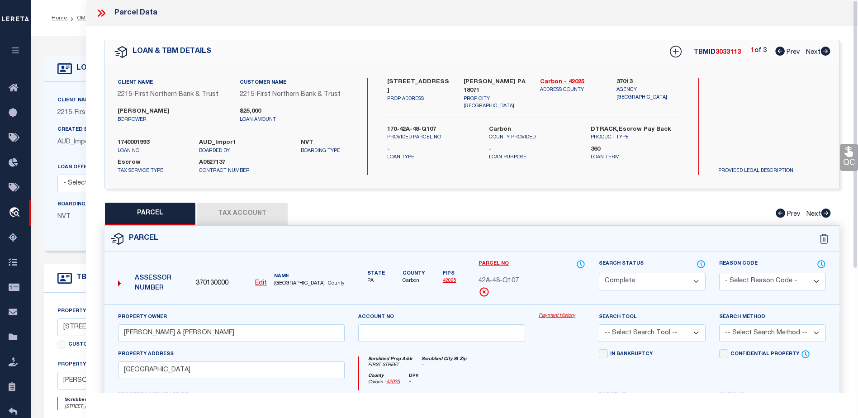
click at [542, 314] on link "Payment History" at bounding box center [562, 316] width 47 height 8
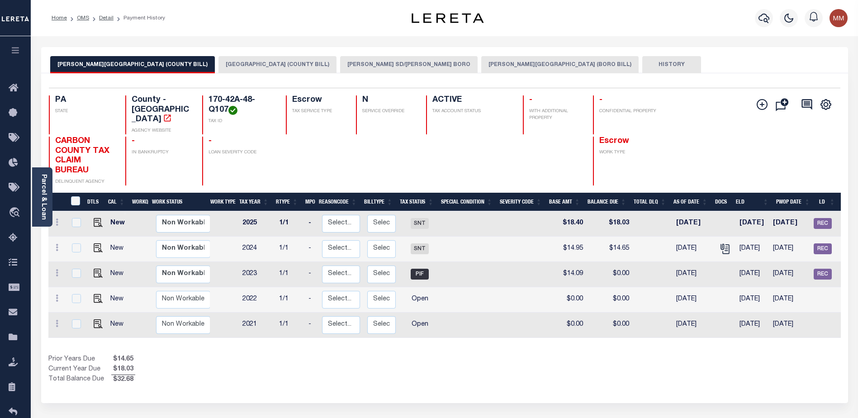
click at [340, 62] on button "[PERSON_NAME] SD/[PERSON_NAME] BORO" at bounding box center [409, 64] width 138 height 17
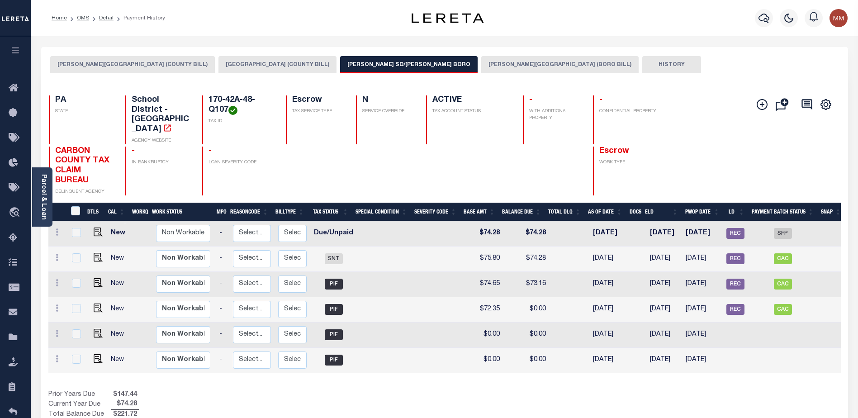
scroll to position [0, 93]
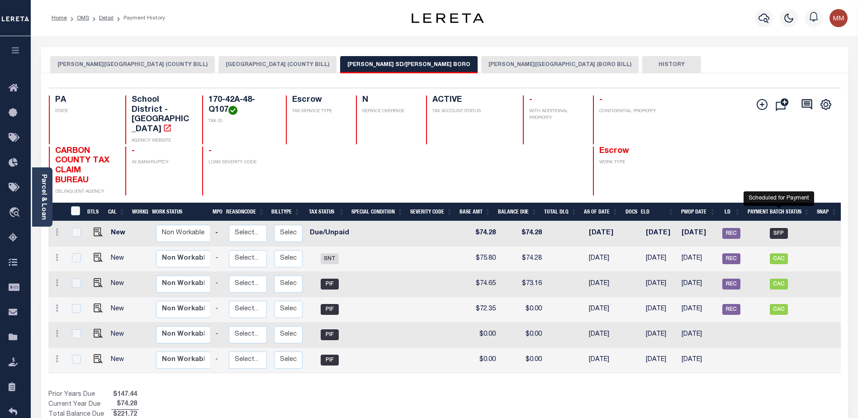
click at [778, 228] on span "SFP" at bounding box center [779, 233] width 18 height 11
checkbox input "true"
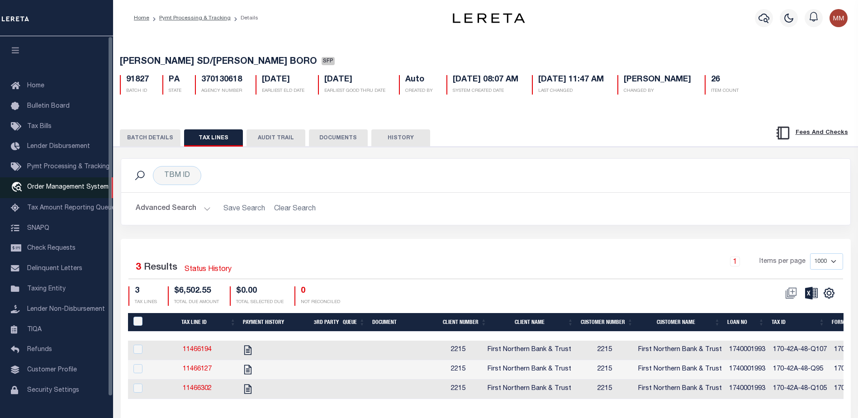
click at [54, 186] on span "Order Management System" at bounding box center [67, 187] width 81 height 6
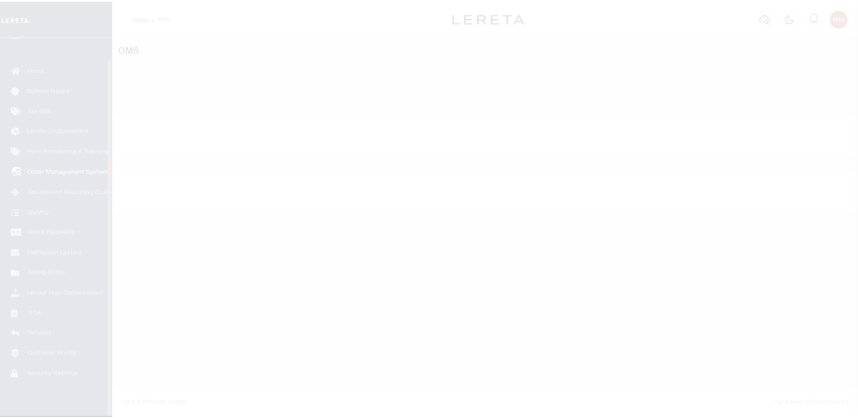
scroll to position [23, 0]
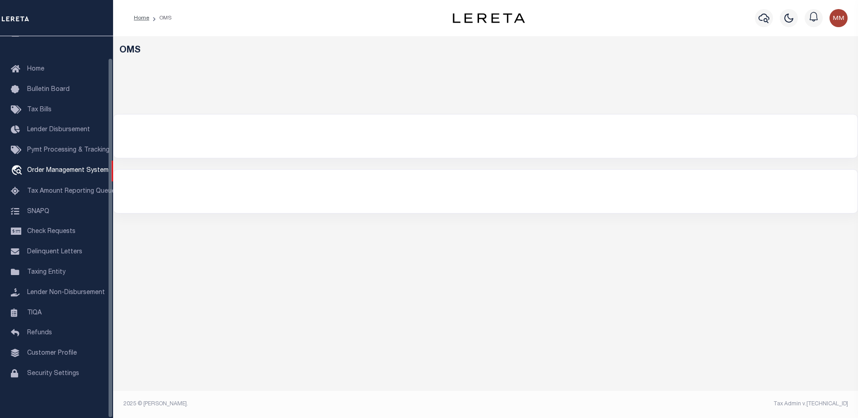
select select "200"
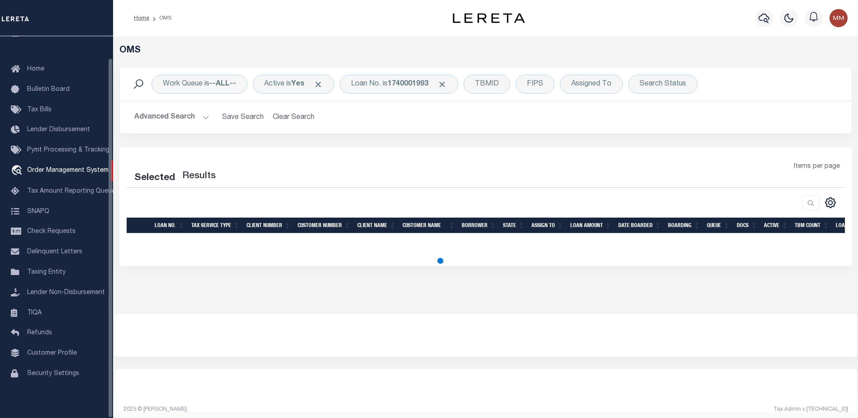
select select "200"
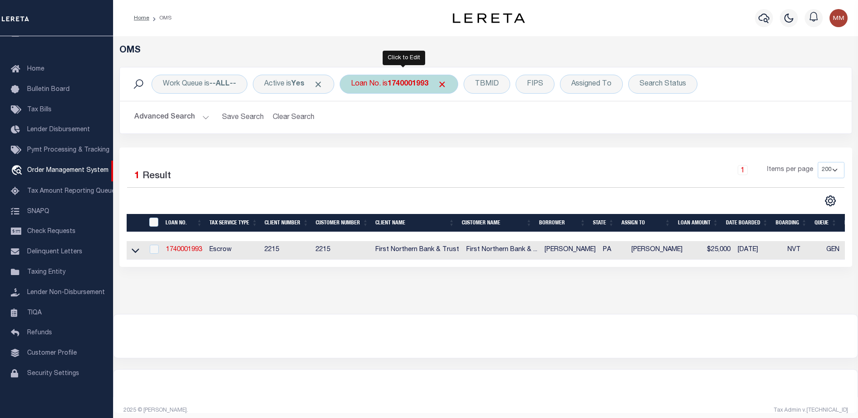
click at [406, 83] on b "1740001993" at bounding box center [408, 84] width 41 height 7
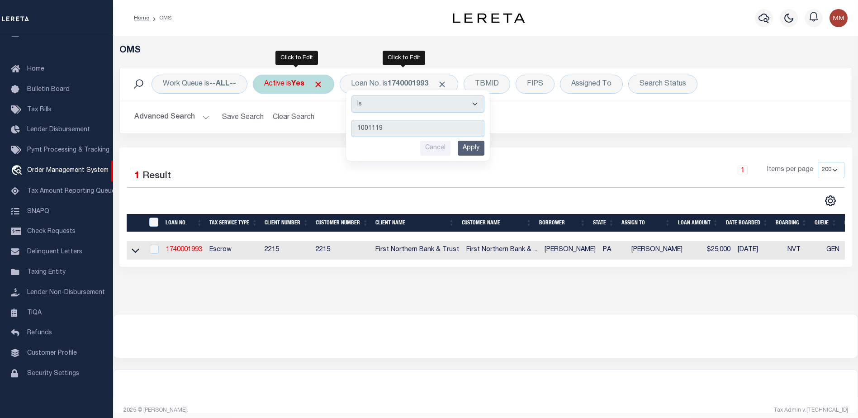
type input "10011198"
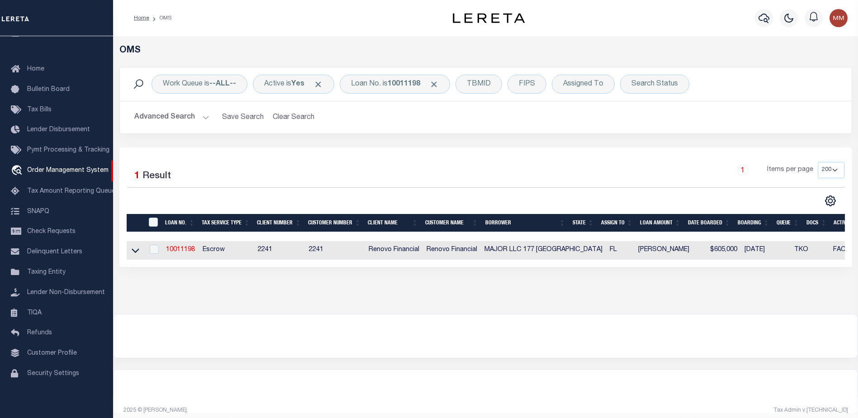
click at [177, 246] on td "10011198" at bounding box center [180, 250] width 37 height 19
checkbox input "true"
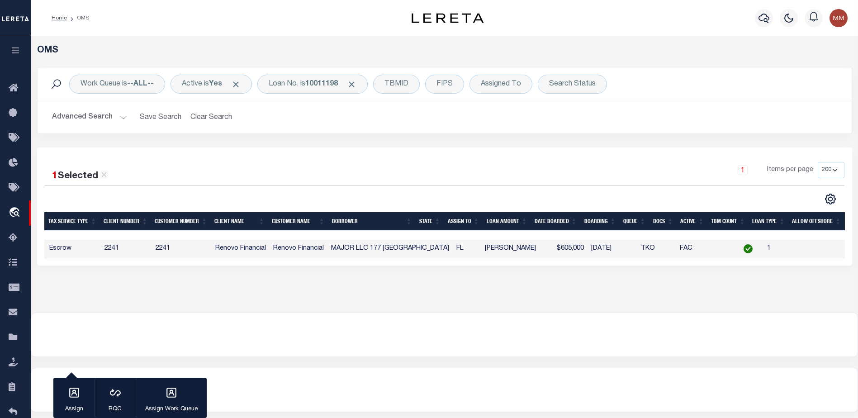
scroll to position [0, 0]
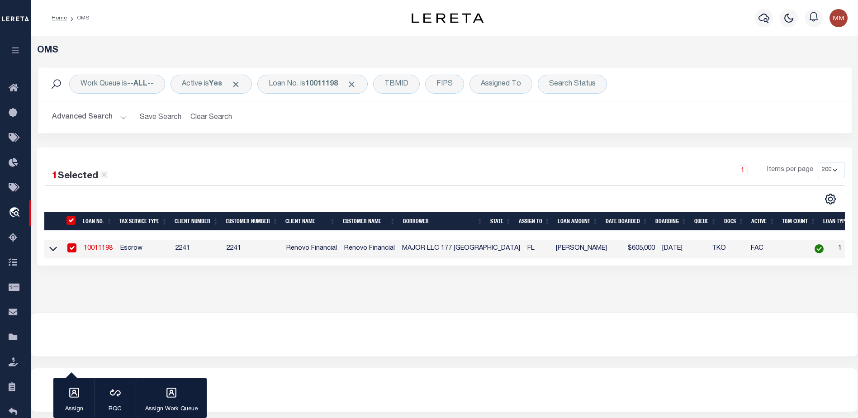
click at [99, 251] on link "10011198" at bounding box center [98, 248] width 29 height 6
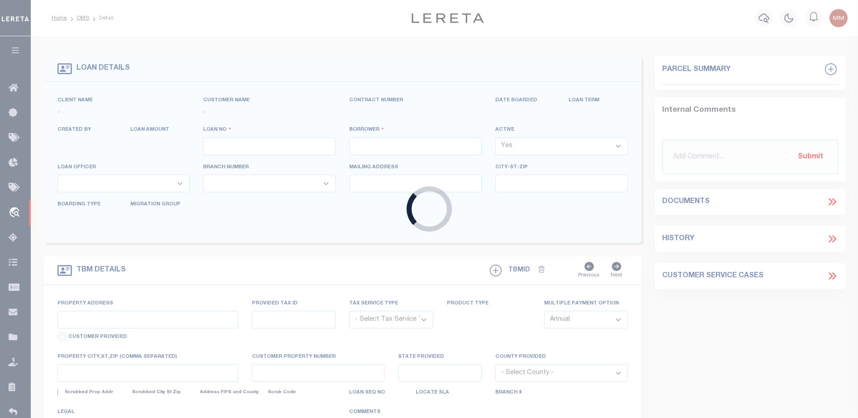
type input "10011198"
type input "MAJOR LLC 177 [GEOGRAPHIC_DATA]"
select select
type input "4744 GLENWOOD ST"
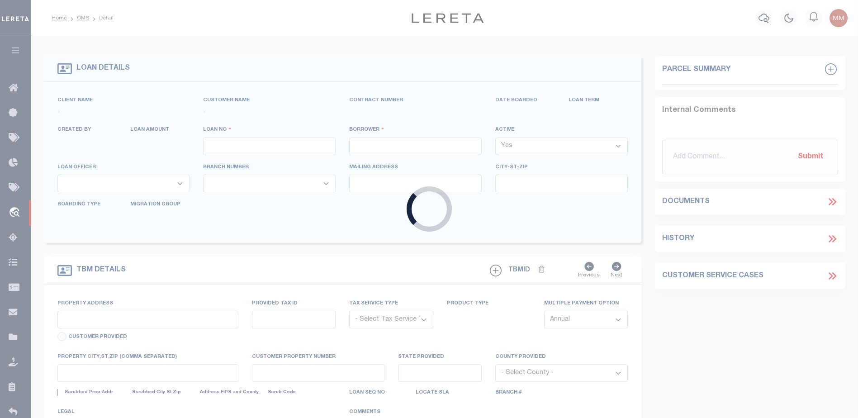
type input "LITTLE NECK NY 11362-1421 NULL"
select select "10"
select select "Escrow"
select select "25067"
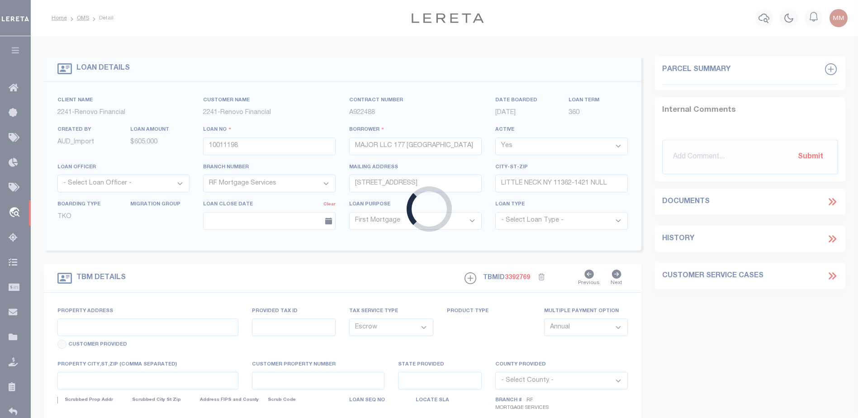
type input "177 [GEOGRAPHIC_DATA]"
type input "38434415060135440"
select select
type input "LAKE WORTH FL 334606332"
type input "a0kUS000006jpqw"
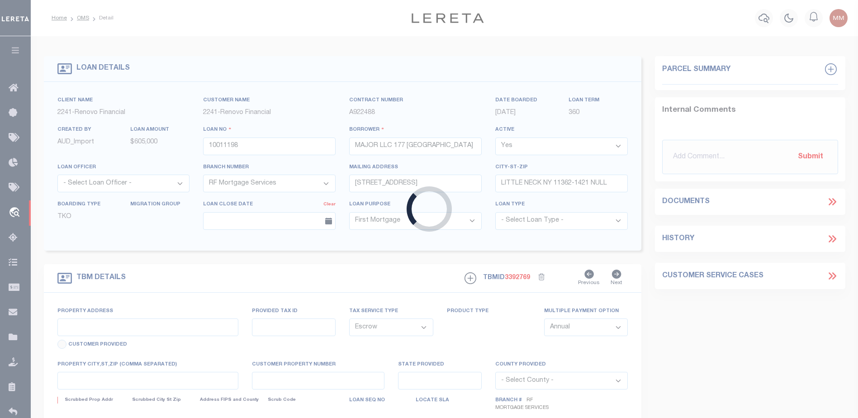
type input "FL"
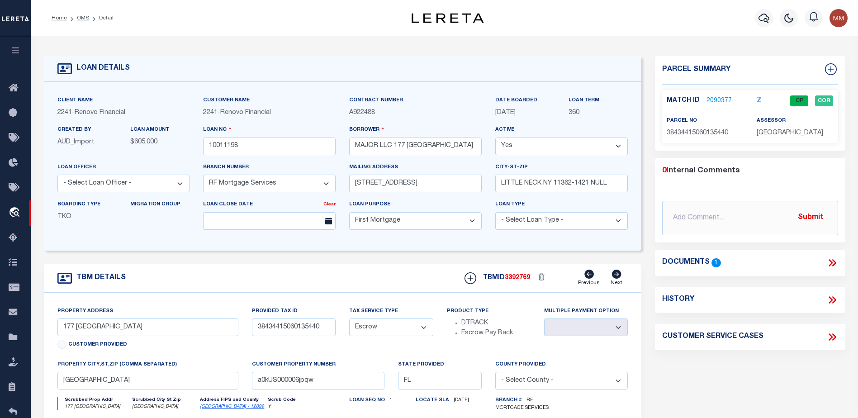
click at [720, 101] on link "2090377" at bounding box center [719, 101] width 25 height 10
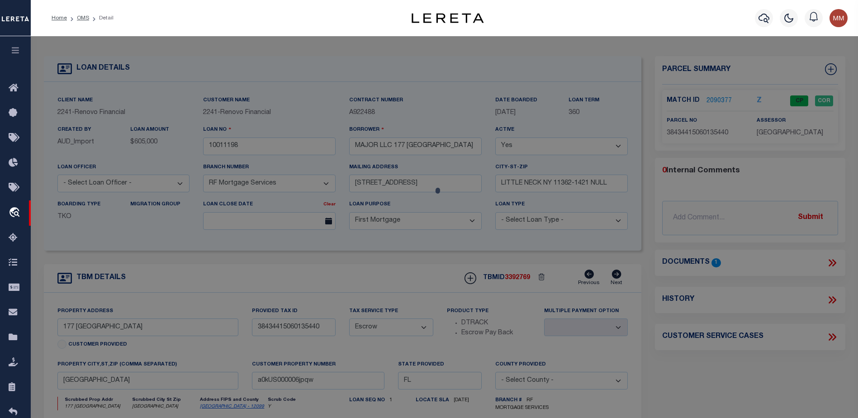
checkbox input "false"
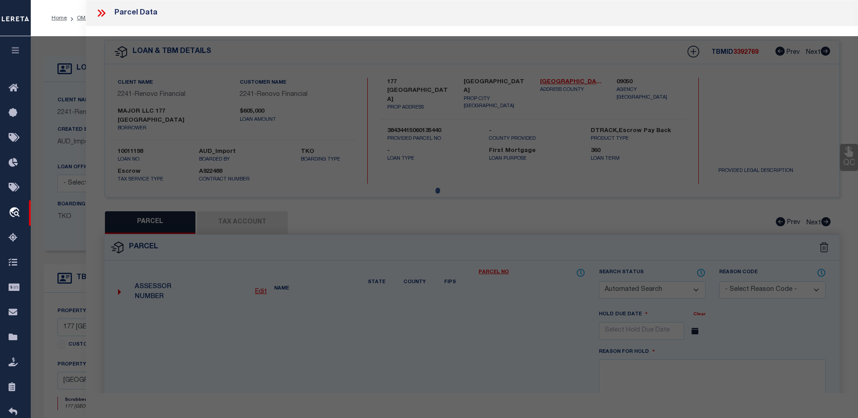
select select "CP"
type input "177 HARVARD MAJOR LLC"
select select "AGW"
select select
type input "[STREET_ADDRESS]"
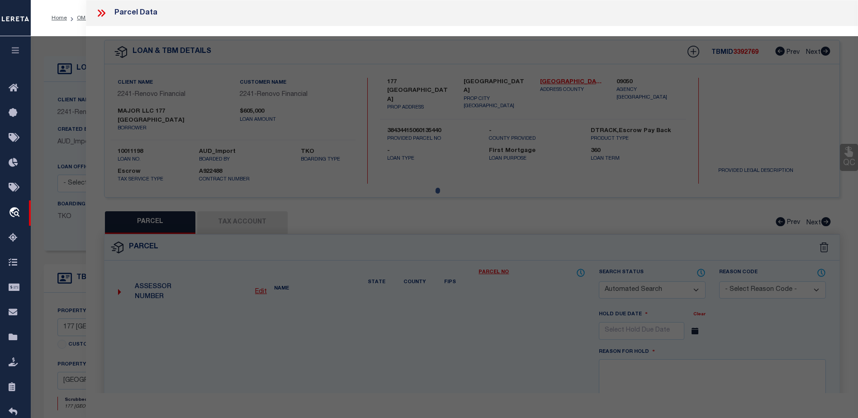
checkbox input "false"
type input "LAKE WORTH FL 33460"
type textarea "COLLEGE PARK LTS 544 TO [STREET_ADDRESS]"
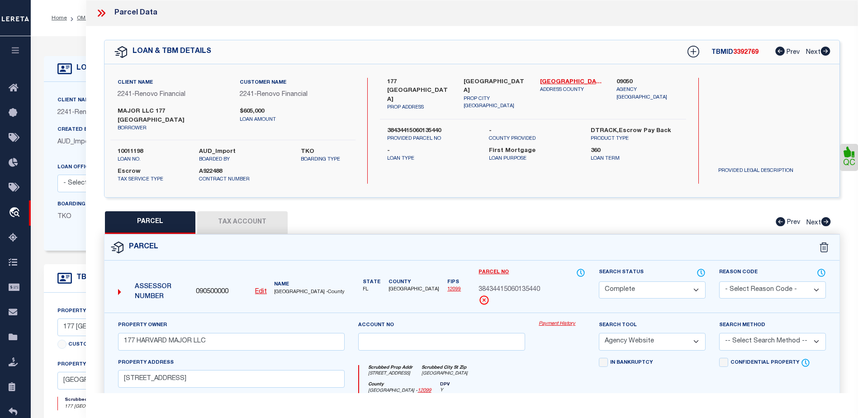
click at [549, 320] on link "Payment History" at bounding box center [562, 324] width 47 height 8
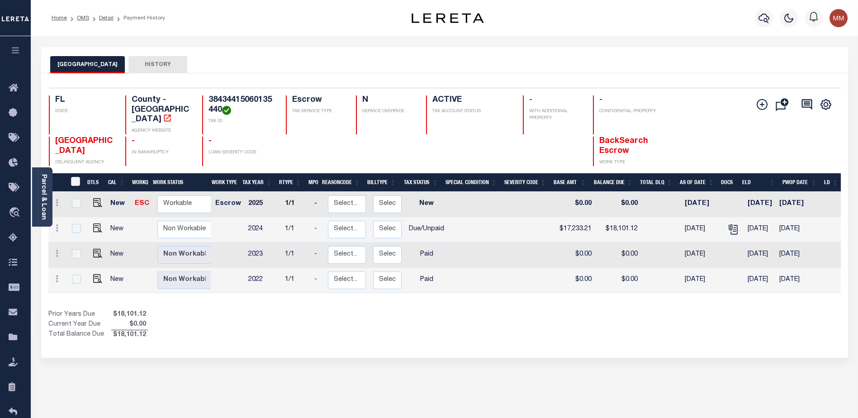
click at [119, 219] on td "New" at bounding box center [119, 229] width 25 height 25
checkbox input "true"
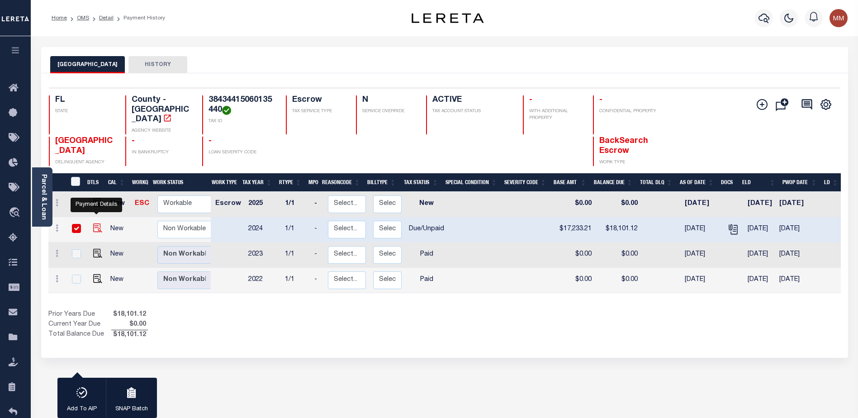
click at [100, 224] on img "" at bounding box center [97, 228] width 9 height 9
checkbox input "false"
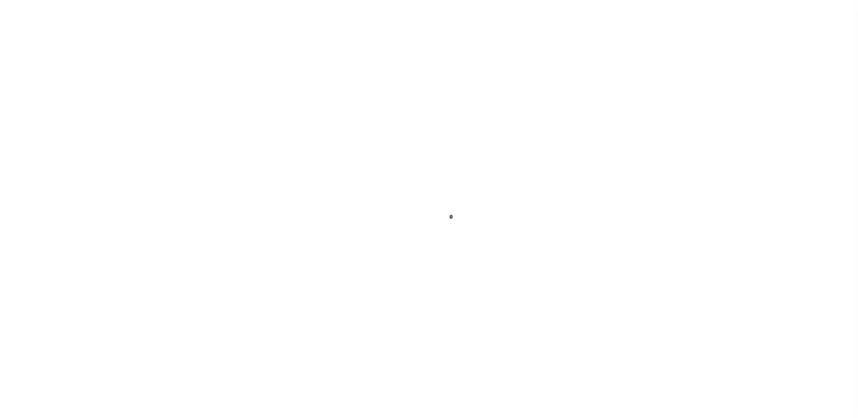
select select "DUE"
